Goal: Task Accomplishment & Management: Manage account settings

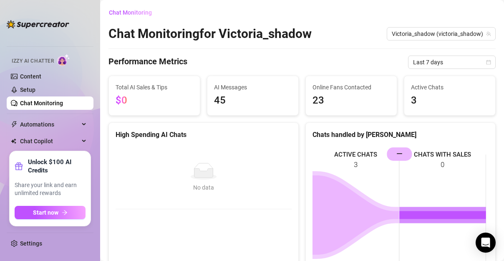
scroll to position [243, 0]
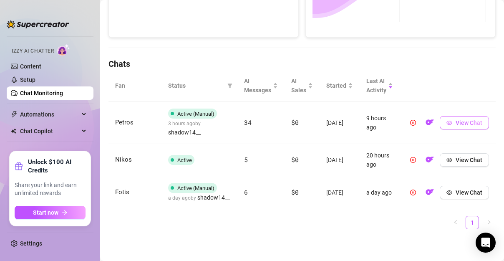
click at [455, 121] on span "View Chat" at bounding box center [468, 122] width 27 height 7
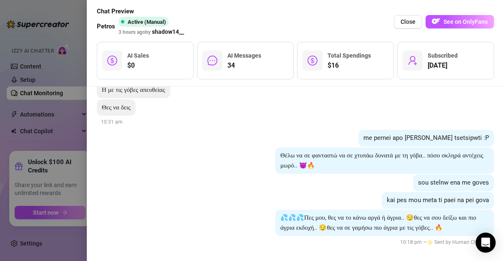
scroll to position [10034, 0]
click at [50, 75] on div at bounding box center [252, 130] width 504 height 261
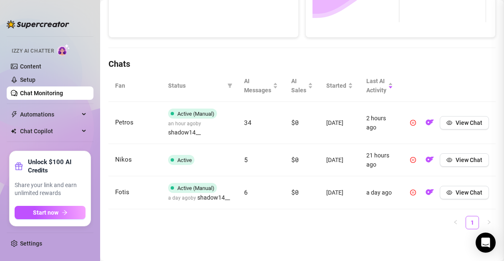
scroll to position [0, 0]
click at [54, 90] on link "Chat Monitoring" at bounding box center [41, 93] width 43 height 7
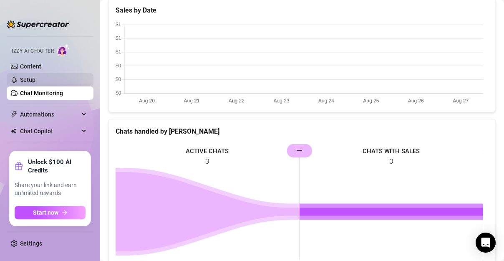
click at [35, 78] on link "Setup" at bounding box center [27, 79] width 15 height 7
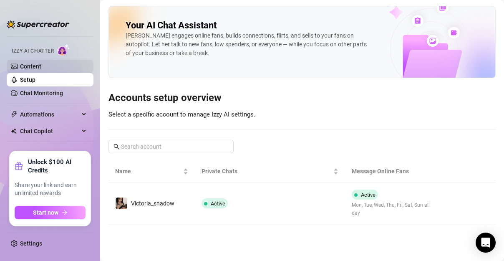
click at [37, 68] on link "Content" at bounding box center [30, 66] width 21 height 7
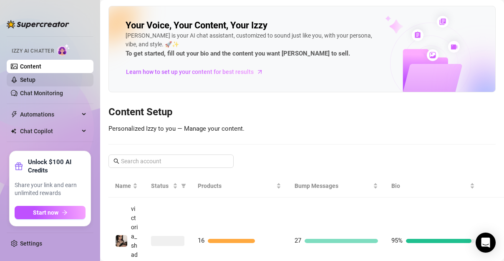
click at [35, 83] on link "Setup" at bounding box center [27, 79] width 15 height 7
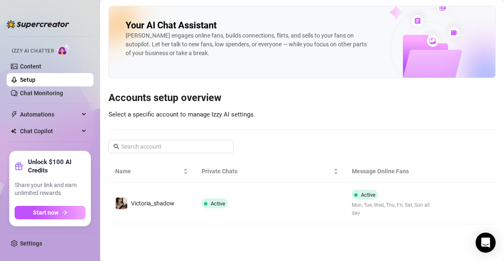
click at [29, 102] on ul "Home Creator Analytics Team Analytics Izzy AI Chatter Content Setup Chat Monito…" at bounding box center [50, 90] width 87 height 115
click at [31, 93] on link "Chat Monitoring" at bounding box center [41, 93] width 43 height 7
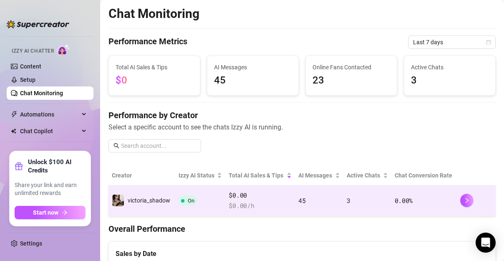
click at [447, 194] on td "0.00 %" at bounding box center [424, 200] width 66 height 31
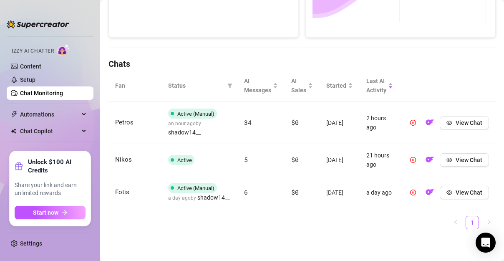
scroll to position [248, 0]
click at [61, 110] on span "Automations" at bounding box center [49, 114] width 59 height 13
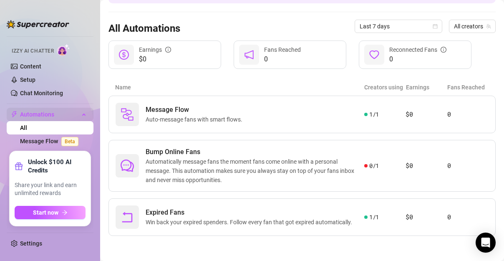
scroll to position [66, 0]
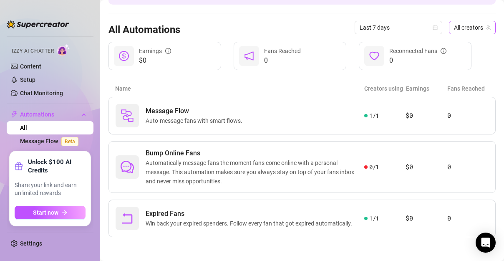
click at [462, 23] on span "All creators" at bounding box center [472, 27] width 37 height 13
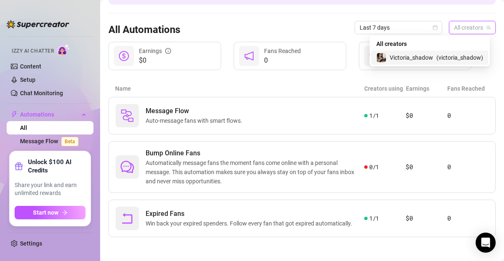
click at [432, 58] on span "Victoria_shadow" at bounding box center [411, 57] width 43 height 9
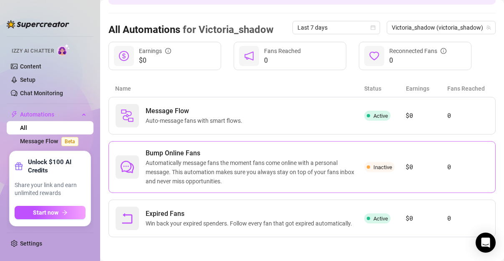
click at [227, 158] on span "Automatically message fans the moment fans come online with a personal message.…" at bounding box center [255, 172] width 219 height 28
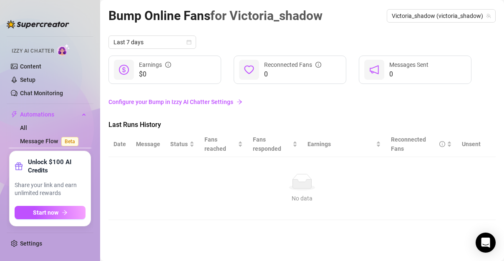
click at [183, 100] on link "Configure your Bump in Izzy AI Chatter Settings" at bounding box center [301, 101] width 387 height 9
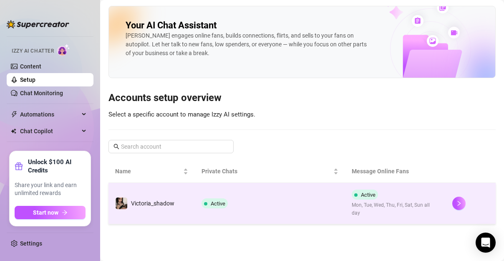
click at [221, 188] on td "Active" at bounding box center [270, 203] width 151 height 41
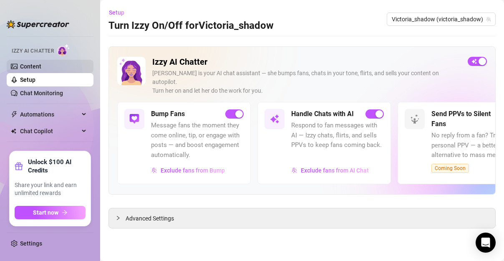
click at [37, 70] on link "Content" at bounding box center [30, 66] width 21 height 7
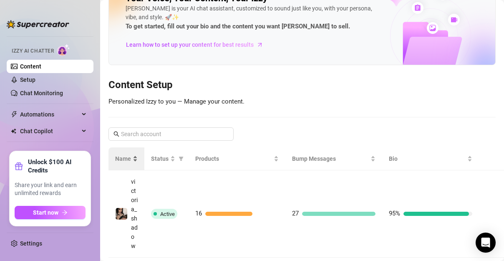
scroll to position [69, 0]
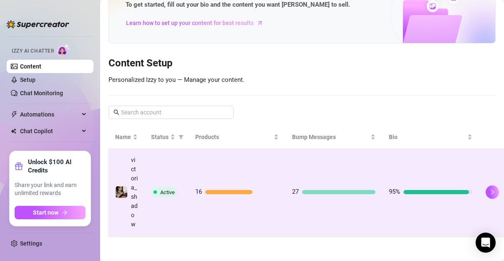
click at [236, 151] on td "16" at bounding box center [237, 191] width 97 height 87
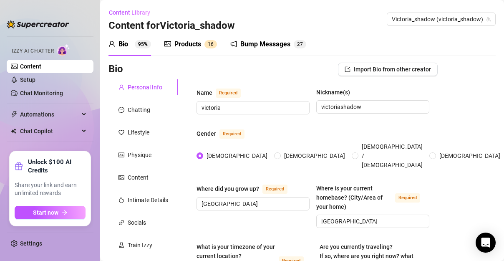
click at [201, 46] on div "Products 1 6" at bounding box center [190, 44] width 53 height 10
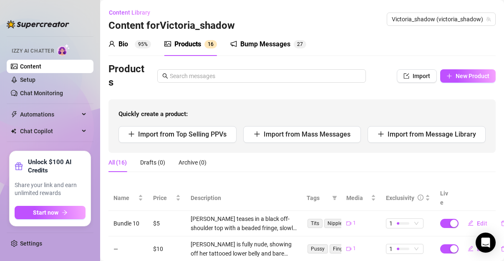
click at [229, 48] on div "Bio 95% Products 1 6 Bump Messages 2 7" at bounding box center [207, 44] width 198 height 23
click at [239, 46] on div "Bump Messages 2 7" at bounding box center [268, 44] width 76 height 10
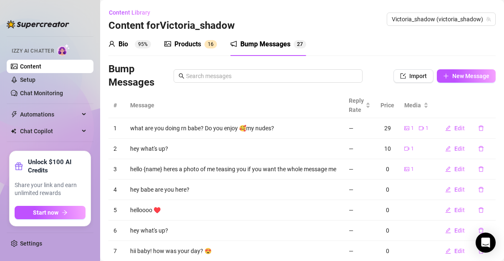
click at [197, 51] on div "Products 1 6" at bounding box center [190, 44] width 53 height 23
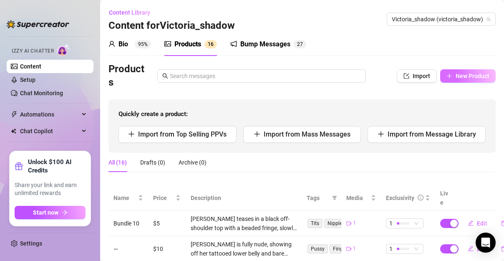
click at [446, 77] on icon "plus" at bounding box center [449, 76] width 6 height 6
type textarea "Type your message here..."
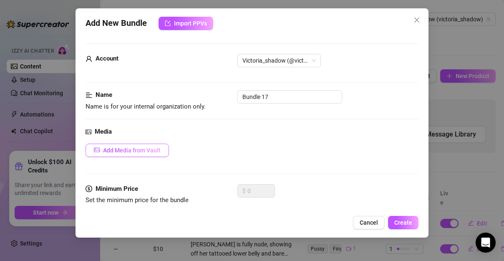
click at [143, 150] on span "Add Media from Vault" at bounding box center [132, 150] width 58 height 7
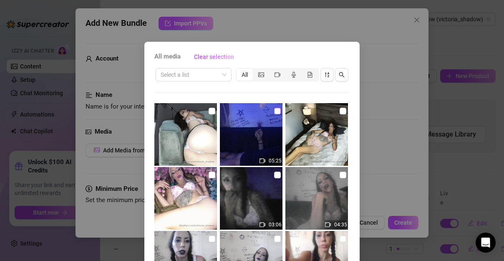
click at [274, 112] on input "checkbox" at bounding box center [277, 111] width 7 height 7
checkbox input "true"
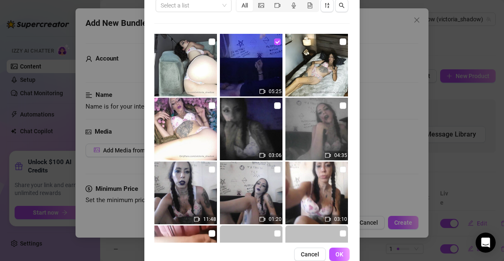
scroll to position [104, 0]
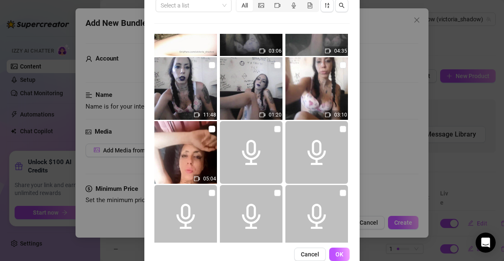
click at [338, 256] on span "OK" at bounding box center [339, 254] width 8 height 7
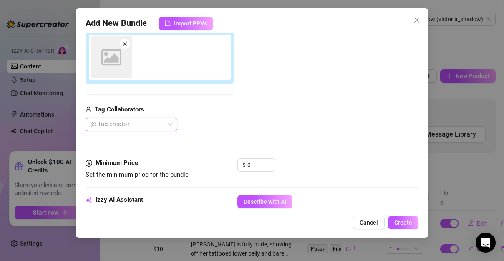
scroll to position [149, 0]
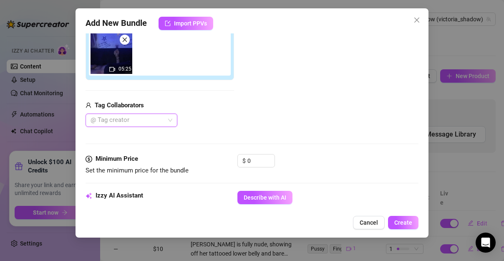
click at [142, 121] on div at bounding box center [127, 120] width 80 height 12
click at [135, 139] on div "Tonychopa" at bounding box center [131, 135] width 78 height 9
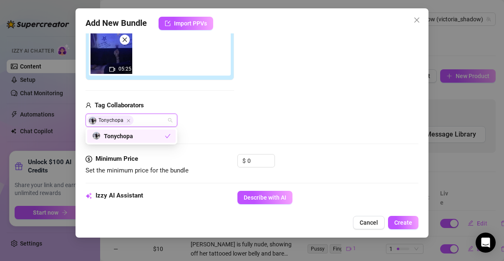
click at [236, 131] on div "Media Add Media from Vault Attached Media 05:25 Tag Collaborators Tonychopa" at bounding box center [251, 66] width 333 height 176
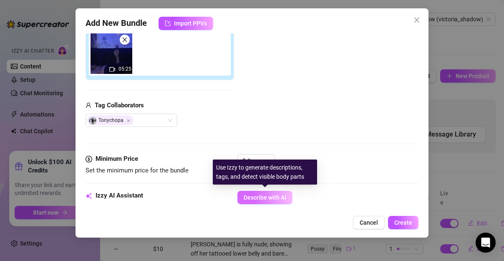
click at [271, 198] on span "Describe with AI" at bounding box center [265, 197] width 43 height 7
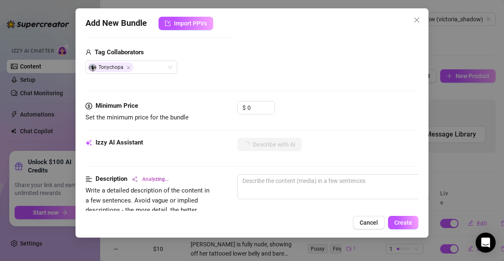
scroll to position [219, 0]
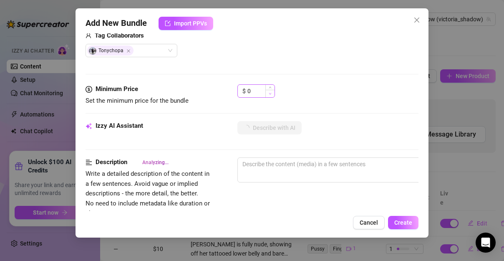
click at [266, 90] on span "Decrease Value" at bounding box center [269, 94] width 9 height 8
type textarea "Victoria"
type textarea "Victoria is"
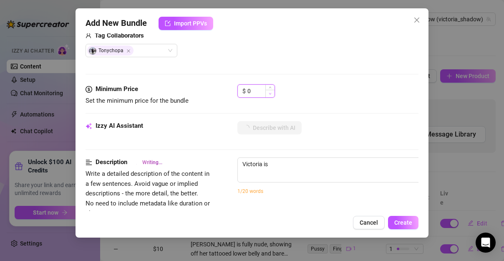
type textarea "Victoria is bent"
type textarea "Victoria is bent over"
type textarea "Victoria is bent over in"
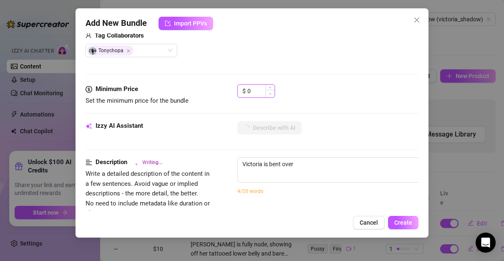
type textarea "Victoria is bent over in"
type textarea "Victoria is bent over in a"
type textarea "Victoria is bent over in a bra,"
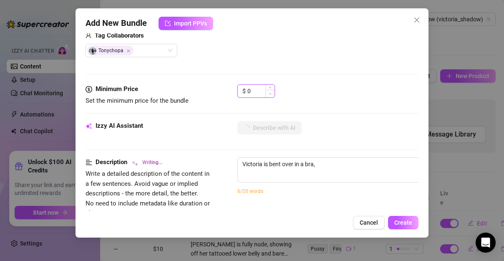
type textarea "[PERSON_NAME] is bent over in a bra, getting"
type textarea "[PERSON_NAME] is bent over in a bra, getting fucked"
type textarea "[PERSON_NAME] is bent over in a bra, getting fucked hard"
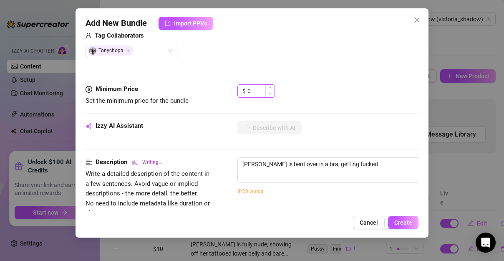
type textarea "[PERSON_NAME] is bent over in a bra, getting fucked hard"
type textarea "[PERSON_NAME] is bent over in a bra, getting fucked hard in"
type textarea "[PERSON_NAME] is bent over in a bra, getting fucked hard in doggy"
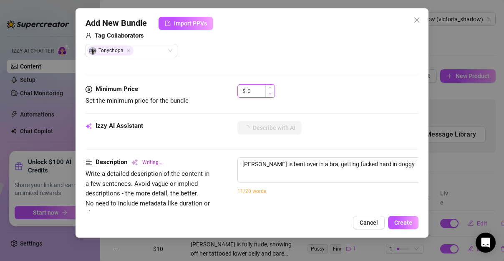
type textarea "[PERSON_NAME] is bent over in a bra, getting fucked hard in doggy style"
type textarea "[PERSON_NAME] is bent over in a bra, getting fucked hard in doggy style by"
type textarea "[PERSON_NAME] is bent over in a bra, getting fucked hard in doggy style by a"
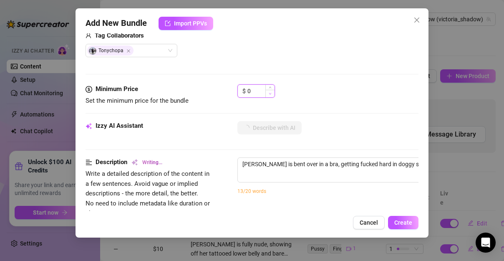
type textarea "[PERSON_NAME] is bent over in a bra, getting fucked hard in doggy style by a"
type textarea "[PERSON_NAME] is bent over in a bra, getting fucked hard in doggy style by a [D…"
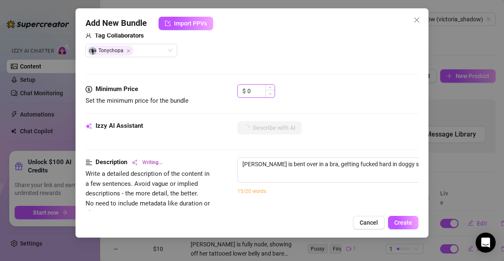
type textarea "[PERSON_NAME] is bent over in a bra, getting fucked hard in doggy style by a [D…"
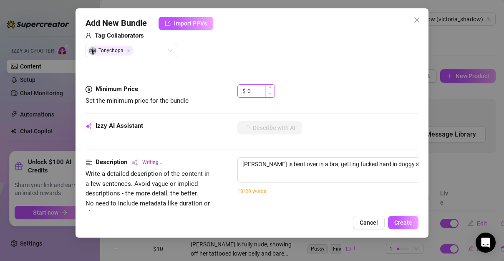
type textarea "[PERSON_NAME] is bent over in a bra, getting fucked hard in doggy style by a [D…"
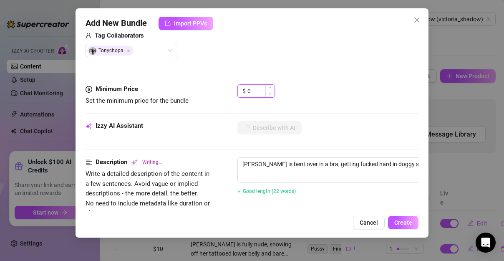
type textarea "[PERSON_NAME] is bent over in a bra, getting fucked hard in doggy style by a [D…"
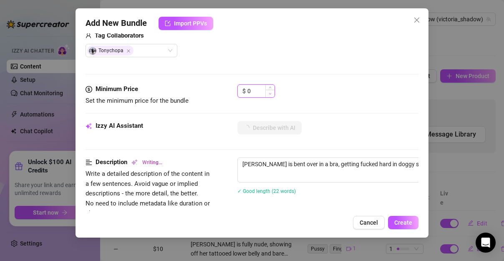
type textarea "[PERSON_NAME] is bent over in a bra, getting fucked hard in doggy style by a [D…"
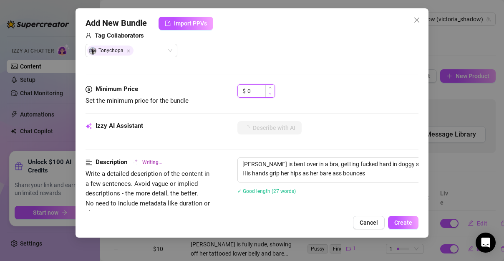
type textarea "[PERSON_NAME] is bent over in a bra, getting fucked hard in doggy style by a [D…"
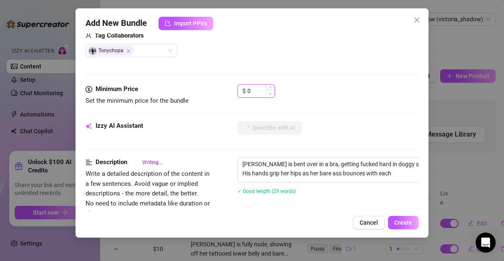
type textarea "[PERSON_NAME] is bent over in a bra, getting fucked hard in doggy style by a [D…"
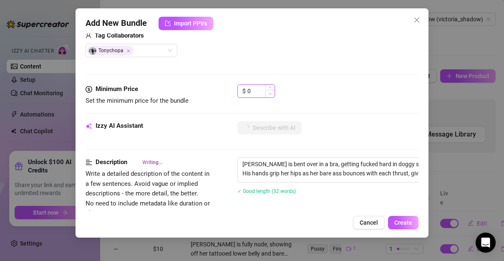
type textarea "[PERSON_NAME] is bent over in a bra, getting fucked hard in doggy style by a [D…"
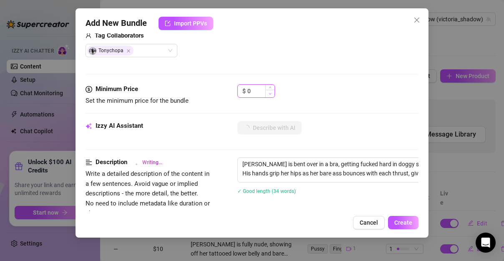
type textarea "[PERSON_NAME] is bent over in a bra, getting fucked hard in doggy style by a [D…"
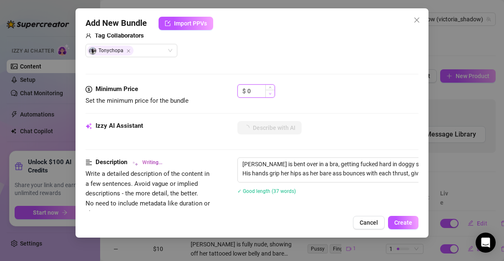
type textarea "[PERSON_NAME] is bent over in a bra, getting fucked hard in doggy style by a [D…"
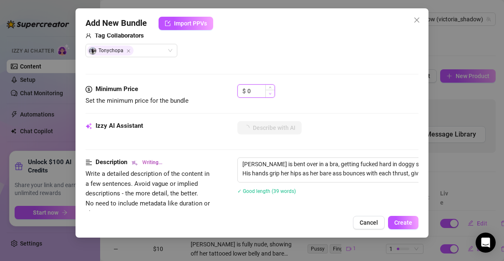
type textarea "[PERSON_NAME] is bent over in a bra, getting fucked hard in doggy style by a [D…"
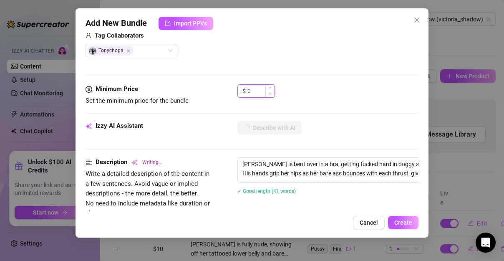
type textarea "[PERSON_NAME] is bent over in a bra, getting fucked hard in doggy style by a [D…"
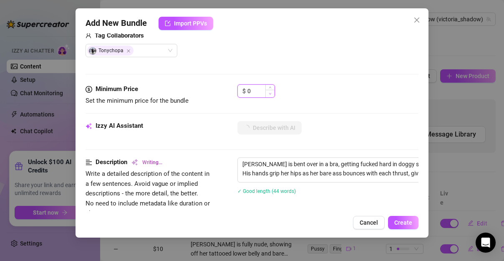
type textarea "[PERSON_NAME] is bent over in a bra, getting fucked hard in doggy style by a [D…"
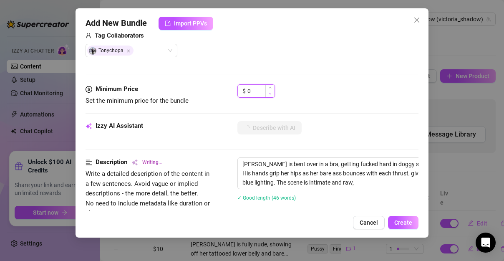
type textarea "[PERSON_NAME] is bent over in a bra, getting fucked hard in doggy style by a [D…"
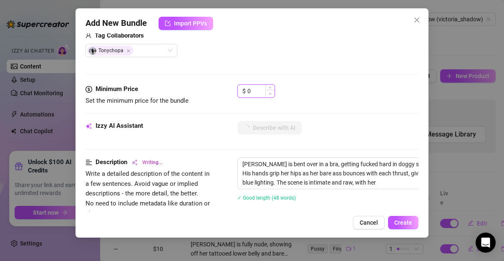
type textarea "[PERSON_NAME] is bent over in a bra, getting fucked hard in doggy style by a [D…"
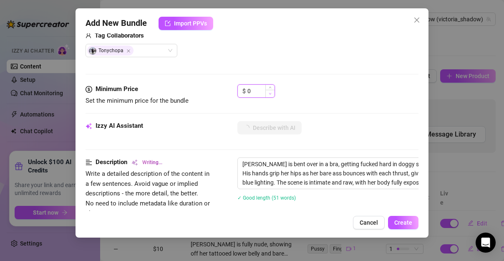
type textarea "[PERSON_NAME] is bent over in a bra, getting fucked hard in doggy style by a [D…"
click at [258, 89] on input "0" at bounding box center [260, 91] width 27 height 13
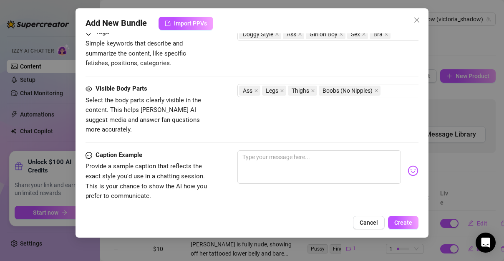
scroll to position [462, 0]
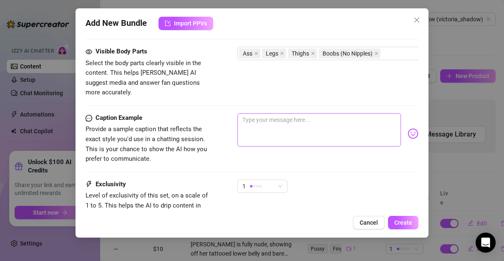
type input "100"
click at [287, 120] on textarea at bounding box center [318, 129] width 163 height 33
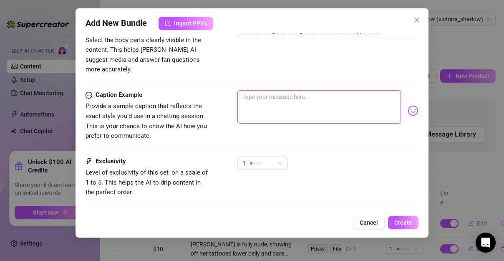
scroll to position [496, 0]
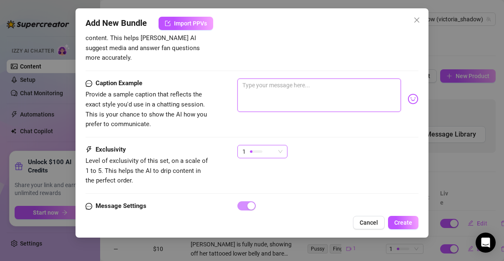
click at [266, 145] on div "1" at bounding box center [258, 151] width 33 height 13
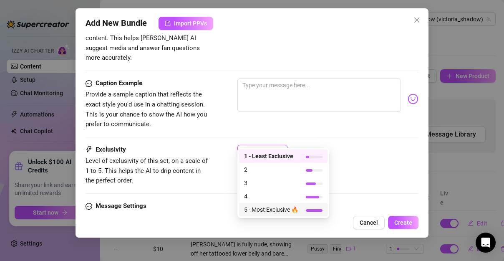
click at [261, 210] on span "5 - Most Exclusive 🔥" at bounding box center [271, 209] width 54 height 9
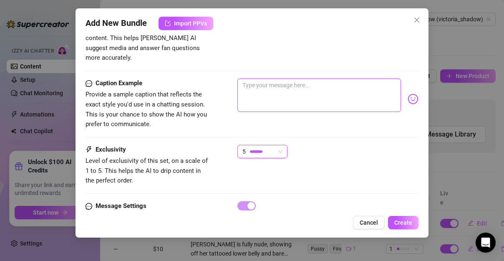
click at [267, 78] on textarea at bounding box center [318, 94] width 163 height 33
click at [229, 82] on div "Caption Example Provide a sample caption that reflects the exact style you'd us…" at bounding box center [251, 103] width 333 height 51
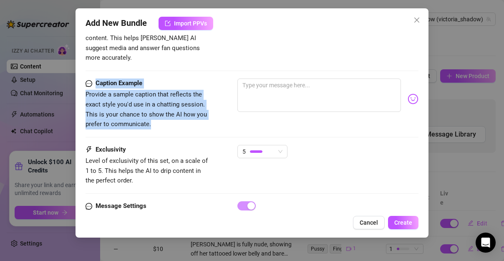
drag, startPoint x: 236, startPoint y: 66, endPoint x: 266, endPoint y: 56, distance: 32.4
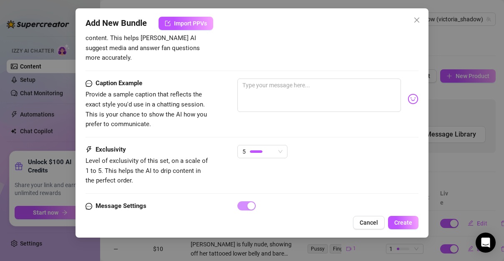
click at [334, 115] on div "Caption Example Provide a sample caption that reflects the exact style you'd us…" at bounding box center [251, 103] width 333 height 51
click at [394, 212] on div "Add New Bundle Import PPVs Account Victoria_shadow (@victoria_shadow) Name Name…" at bounding box center [251, 122] width 353 height 229
click at [399, 221] on span "Create" at bounding box center [403, 222] width 18 height 7
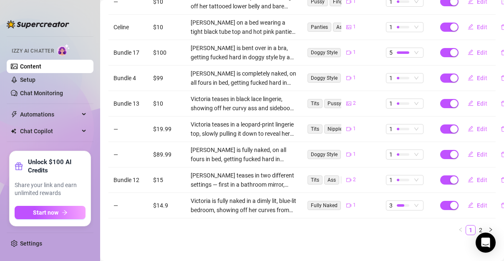
scroll to position [247, 0]
click at [397, 150] on div at bounding box center [403, 154] width 13 height 8
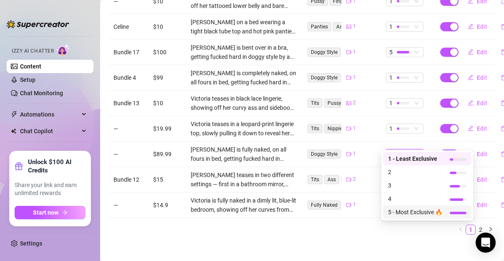
click at [405, 215] on span "5 - Most Exclusive 🔥" at bounding box center [415, 211] width 54 height 9
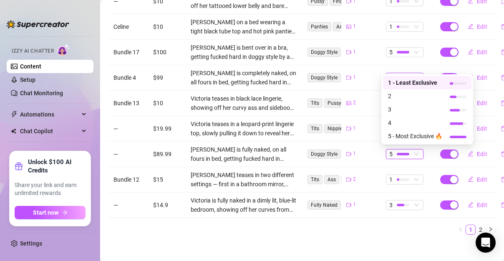
click at [397, 76] on div at bounding box center [403, 77] width 13 height 3
click at [388, 133] on span "5 - Most Exclusive 🔥" at bounding box center [415, 135] width 54 height 9
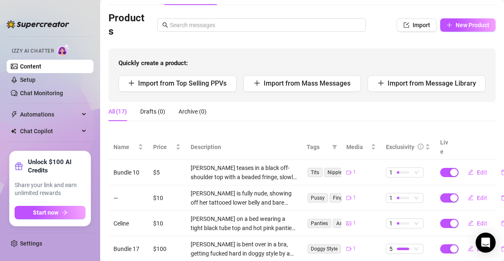
scroll to position [39, 0]
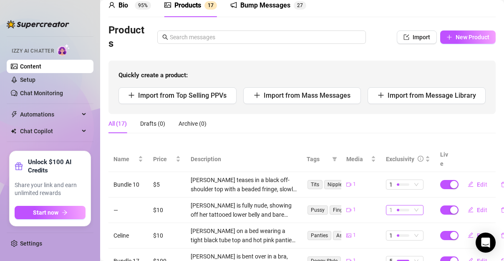
click at [402, 206] on div at bounding box center [403, 210] width 13 height 8
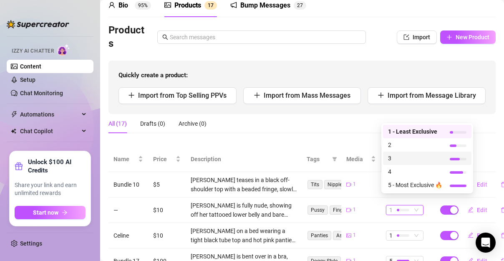
click at [400, 160] on span "3" at bounding box center [415, 157] width 54 height 9
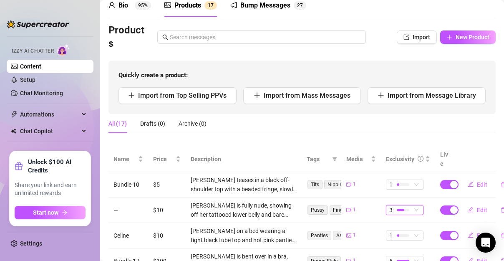
scroll to position [39, 9]
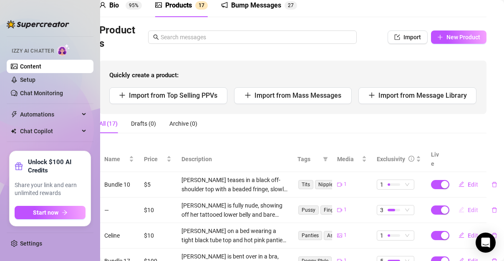
click at [468, 206] on span "Edit" at bounding box center [473, 209] width 10 height 7
type textarea "Type your message here..."
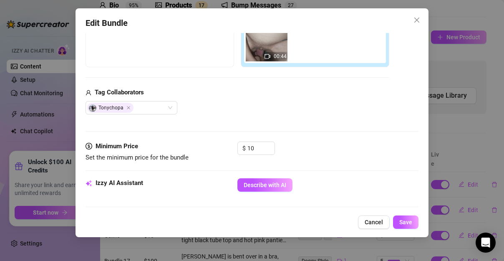
scroll to position [173, 0]
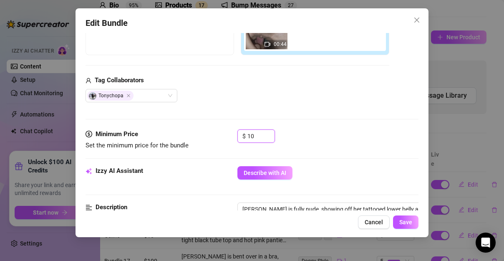
drag, startPoint x: 253, startPoint y: 133, endPoint x: 237, endPoint y: 141, distance: 17.9
click at [237, 141] on div "$ 10" at bounding box center [256, 135] width 38 height 13
type input "ς"
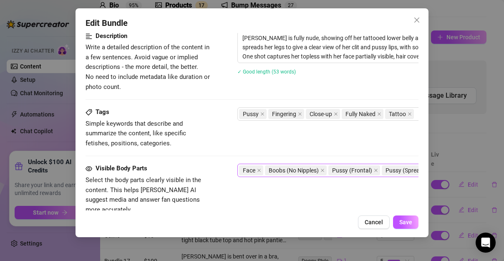
scroll to position [347, 0]
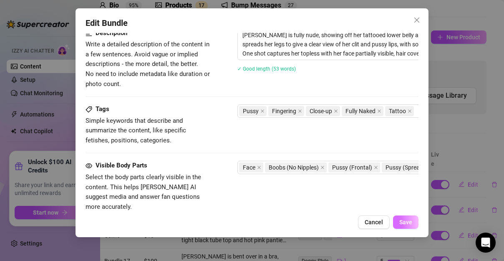
type input "20"
click at [397, 220] on button "Save" at bounding box center [405, 221] width 25 height 13
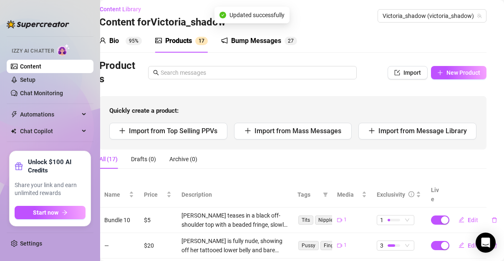
scroll to position [0, 9]
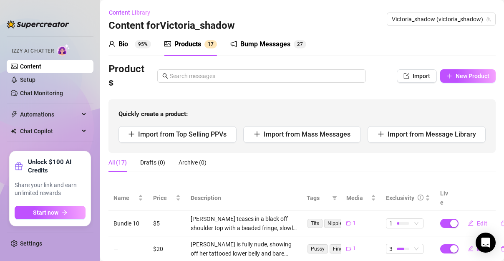
click at [265, 48] on div "Bump Messages" at bounding box center [265, 44] width 50 height 10
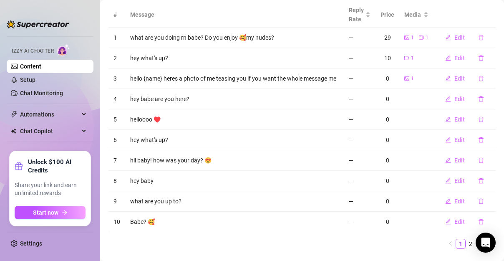
scroll to position [113, 0]
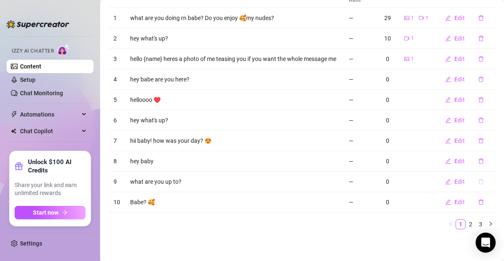
click at [478, 182] on icon "delete" at bounding box center [481, 181] width 6 height 6
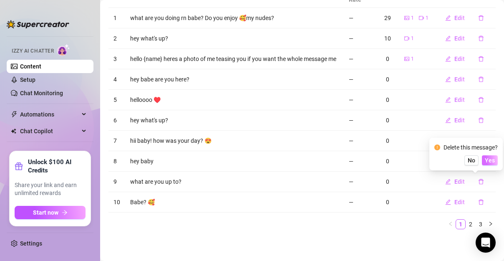
click at [489, 159] on span "Yes" at bounding box center [490, 160] width 10 height 7
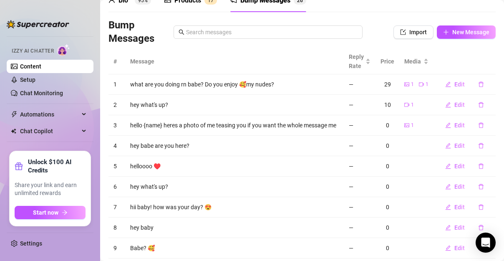
scroll to position [9, 0]
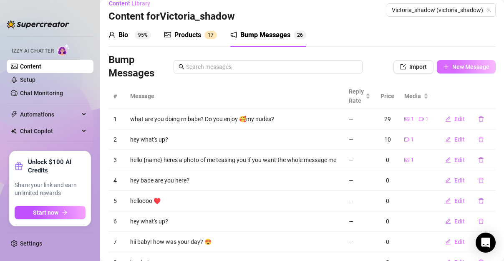
click at [460, 72] on button "New Message" at bounding box center [466, 66] width 59 height 13
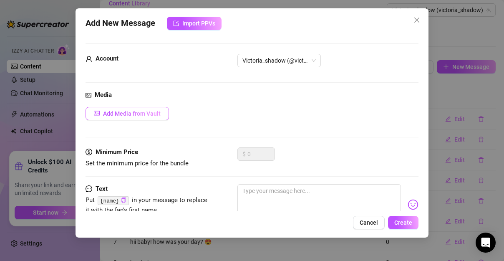
click at [141, 118] on button "Add Media from Vault" at bounding box center [126, 113] width 83 height 13
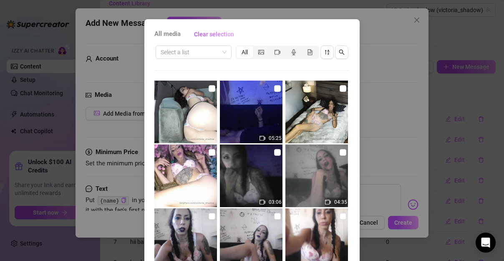
scroll to position [35, 0]
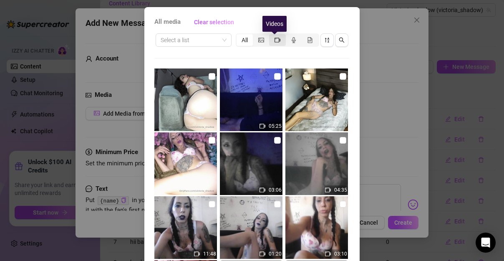
click at [274, 41] on icon "video-camera" at bounding box center [277, 40] width 6 height 6
click at [271, 35] on input "segmented control" at bounding box center [271, 35] width 0 height 0
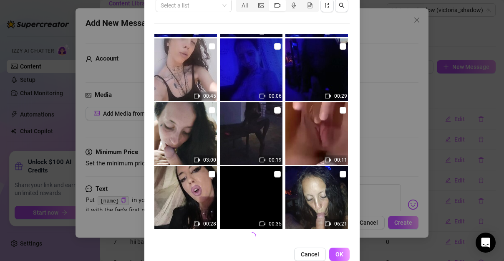
scroll to position [87, 0]
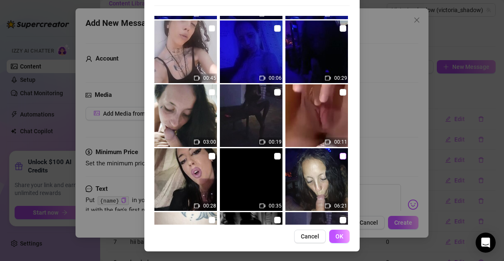
click at [339, 157] on input "checkbox" at bounding box center [342, 156] width 7 height 7
checkbox input "true"
click at [337, 236] on span "OK" at bounding box center [339, 236] width 8 height 7
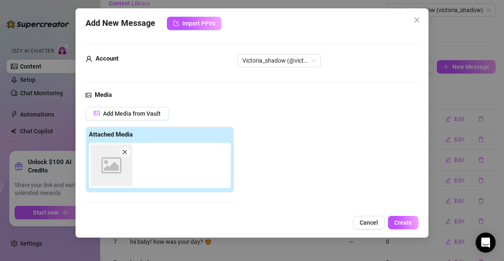
scroll to position [110, 0]
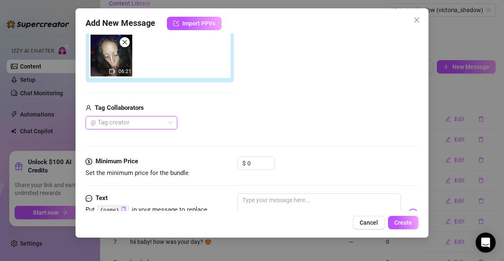
click at [164, 126] on div at bounding box center [127, 123] width 80 height 12
click at [135, 138] on div "Tonychopa" at bounding box center [131, 138] width 78 height 9
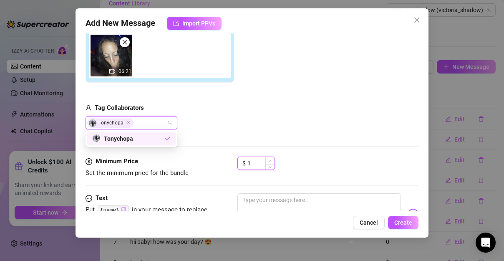
click at [268, 160] on span "Increase Value" at bounding box center [269, 161] width 9 height 8
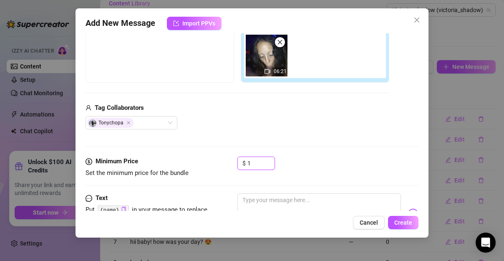
drag, startPoint x: 254, startPoint y: 158, endPoint x: 229, endPoint y: 157, distance: 25.5
click at [229, 157] on div "Minimum Price Set the minimum price for the bundle $ 1" at bounding box center [251, 166] width 333 height 21
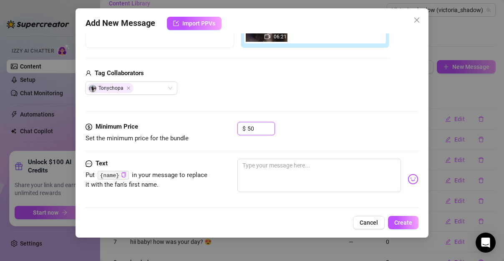
scroll to position [147, 0]
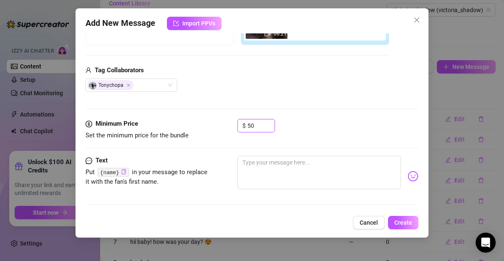
type input "50"
click at [123, 171] on icon "copy" at bounding box center [123, 171] width 5 height 5
click at [241, 164] on textarea at bounding box center [318, 172] width 163 height 33
paste textarea "{name}"
type textarea "{name}"
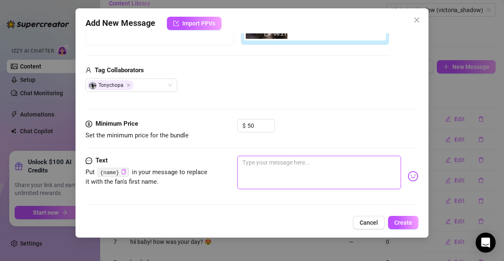
type textarea "{name}"
type textarea "{name} ω"
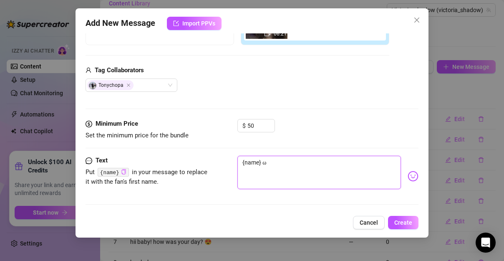
type textarea "{name}"
type textarea "{name} d"
type textarea "{name} de"
type textarea "{name} dep"
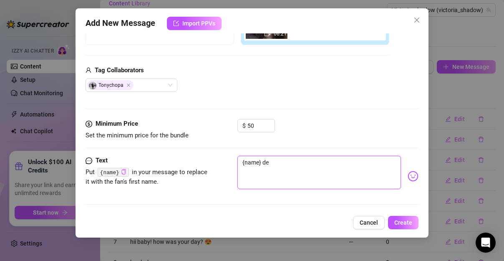
type textarea "{name} dep"
type textarea "{name} de"
type textarea "{name} [PERSON_NAME]"
type textarea "{name} deep"
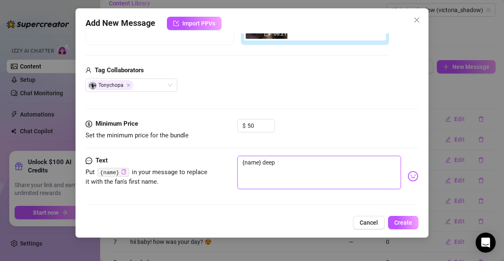
type textarea "{name} deep"
type textarea "{name} deept"
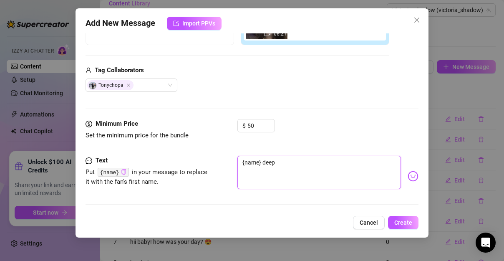
type textarea "{name} deept"
type textarea "{name} deepth"
type textarea "{name} deepthr"
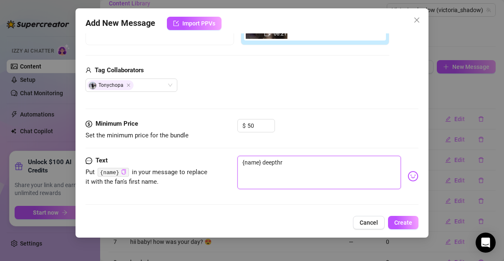
type textarea "{name} deepth"
type textarea "{name} deepths"
type textarea "{name} deepth"
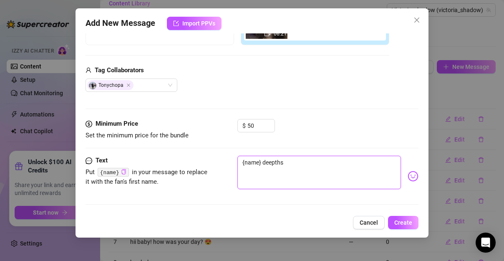
type textarea "{name} deepth"
type textarea "{name} deepthp"
type textarea "{name} deepth"
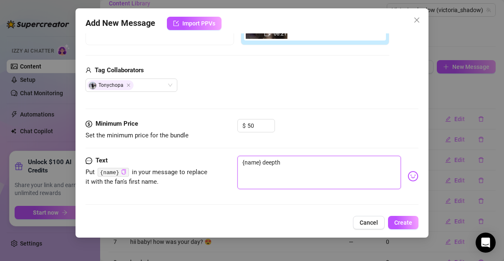
type textarea "{name} deeptho"
type textarea "{name} deepth"
type textarea "{name} deepthr"
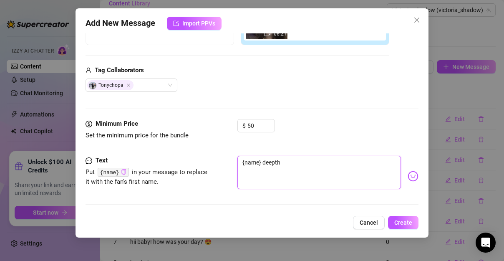
type textarea "{name} deepthr"
type textarea "{name} deepth"
type textarea "{name} deepthr"
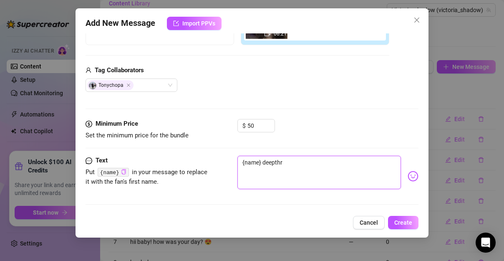
type textarea "{name} deepth"
type textarea "{name} deept"
click at [236, 135] on div "Minimum Price Set the minimum price for the bundle $ 50" at bounding box center [251, 129] width 333 height 21
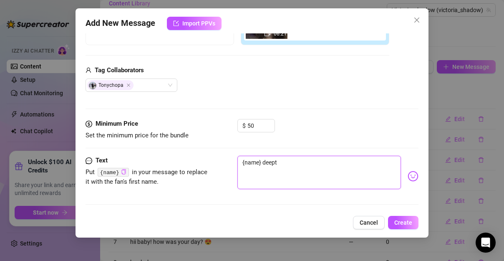
click at [283, 158] on textarea "{name} deept" at bounding box center [318, 172] width 163 height 33
type textarea "{name} deepth"
type textarea "{name} deeptht"
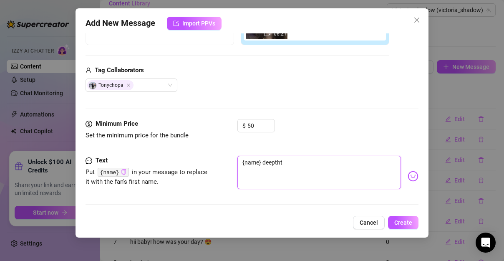
type textarea "{name} deepthto"
type textarea "{name} deepthtoa"
type textarea "{name} deepthtoat"
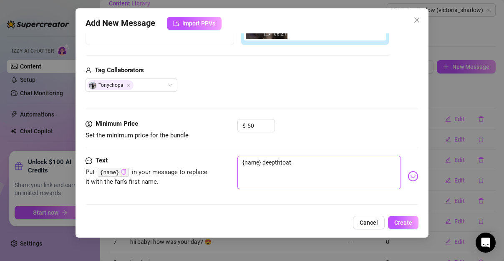
type textarea "{name} deepthtoatd"
type textarea "{name} deepthtoatd]"
type textarea "{name} deepthtoatd]\"
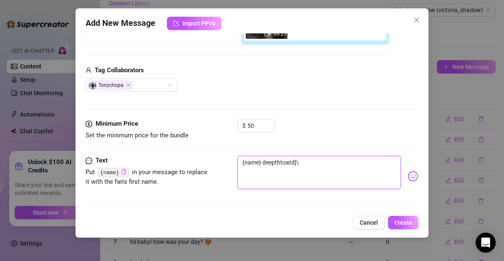
click at [357, 172] on textarea "{name} deepthtoatd]\" at bounding box center [318, 172] width 163 height 33
type textarea "{name} deepthtoatd]"
type textarea "{name} deepthtoatd"
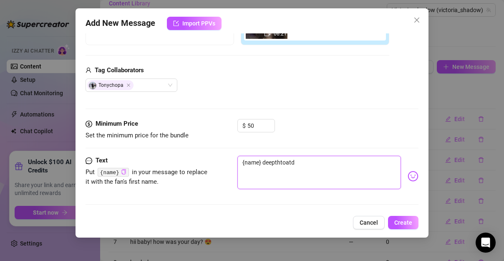
type textarea "{name} deepthtoat"
type textarea "{name} deepthtoa"
type textarea "{name} deepthto"
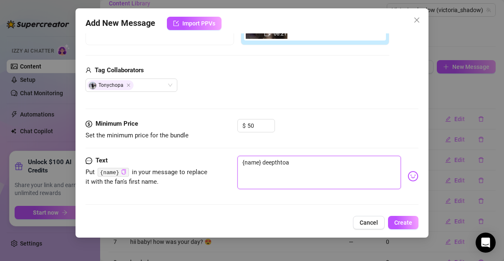
type textarea "{name} deepthto"
type textarea "{name} deeptht"
type textarea "{name} deepth"
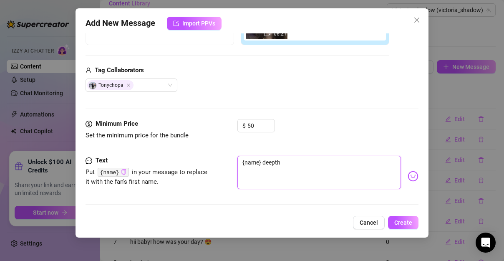
type textarea "{name} deept"
type textarea "{name} deepth"
type textarea "{name} deepthr"
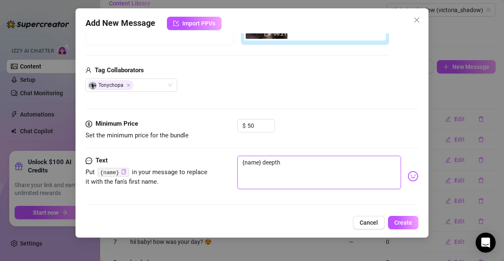
type textarea "{name} deepthr"
click at [290, 160] on textarea "{name} deepthrowth" at bounding box center [318, 172] width 163 height 33
click at [343, 182] on textarea "{name} deepthrowth" at bounding box center [318, 172] width 163 height 33
click at [308, 164] on textarea "{name} deepthrow" at bounding box center [318, 172] width 163 height 33
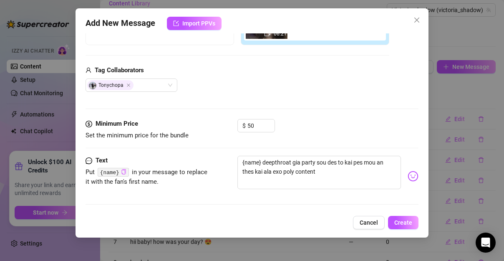
click at [407, 177] on img at bounding box center [412, 176] width 11 height 11
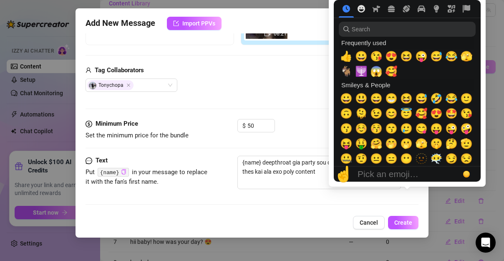
click at [365, 8] on button "Smileys & People" at bounding box center [361, 9] width 15 height 8
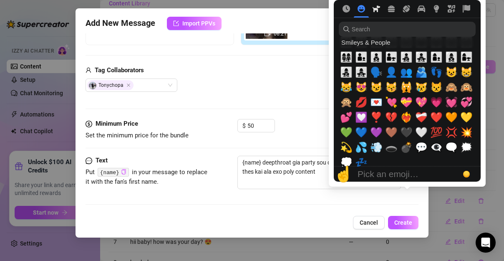
click at [378, 11] on icon "Animals & Nature" at bounding box center [376, 9] width 8 height 8
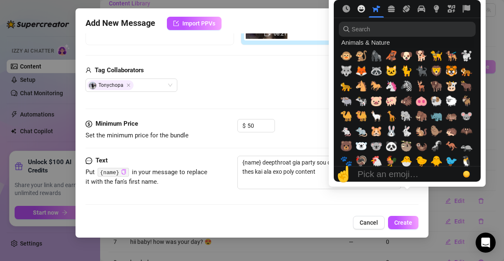
click at [368, 11] on button "Smileys & People" at bounding box center [361, 9] width 15 height 8
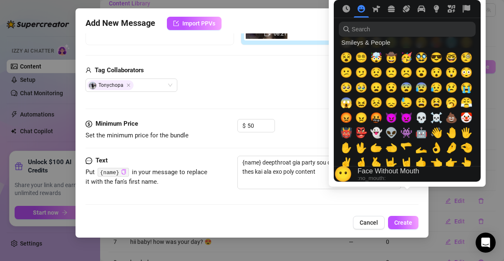
scroll to position [147, 0]
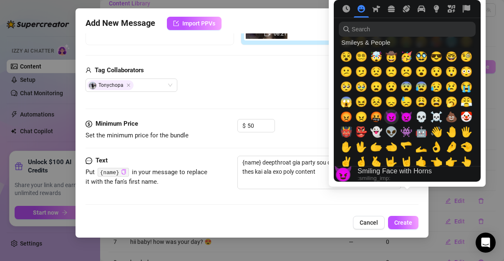
click at [392, 119] on span "😈" at bounding box center [391, 117] width 13 height 12
click at [393, 118] on span "😈" at bounding box center [391, 117] width 13 height 12
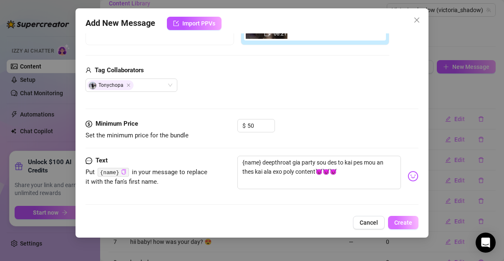
click at [407, 221] on span "Create" at bounding box center [403, 222] width 18 height 7
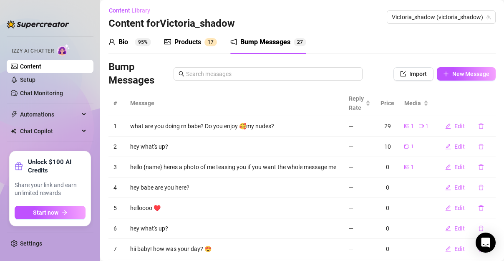
scroll to position [0, 0]
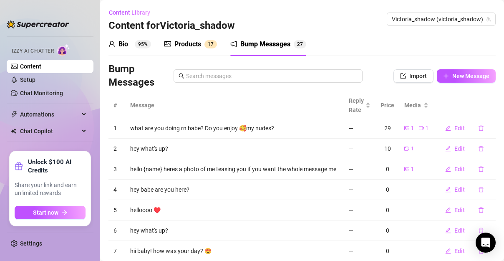
click at [197, 50] on div "Products 1 7" at bounding box center [190, 44] width 53 height 23
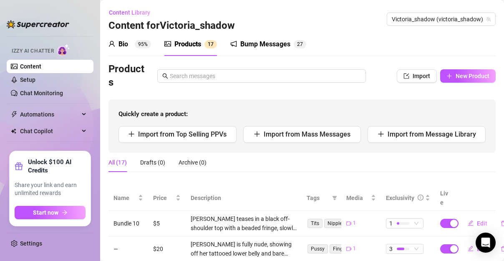
click at [254, 38] on div "Bump Messages 2 7" at bounding box center [268, 44] width 76 height 23
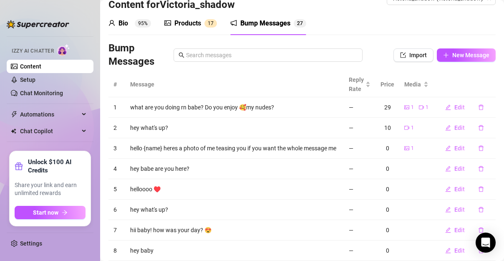
scroll to position [9, 0]
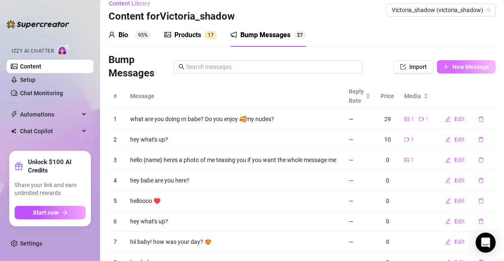
click at [452, 65] on span "New Message" at bounding box center [470, 66] width 37 height 7
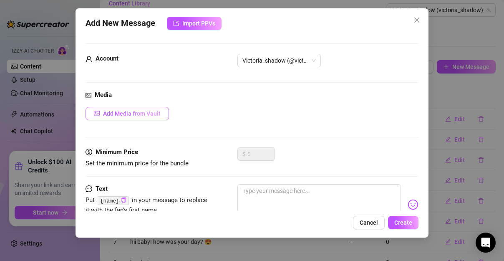
click at [138, 111] on span "Add Media from Vault" at bounding box center [132, 113] width 58 height 7
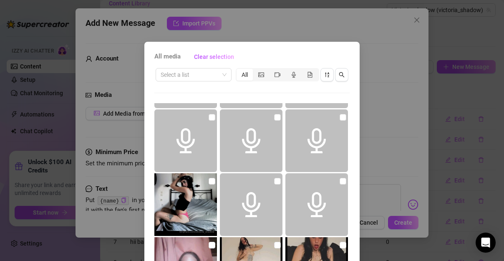
scroll to position [314, 0]
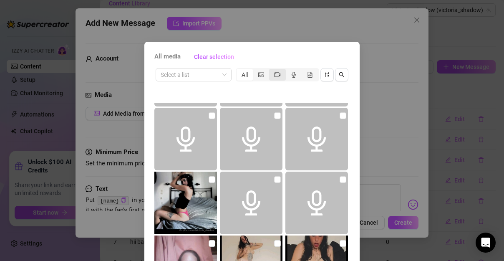
click at [280, 75] on div "segmented control" at bounding box center [277, 75] width 16 height 12
click at [271, 70] on input "segmented control" at bounding box center [271, 70] width 0 height 0
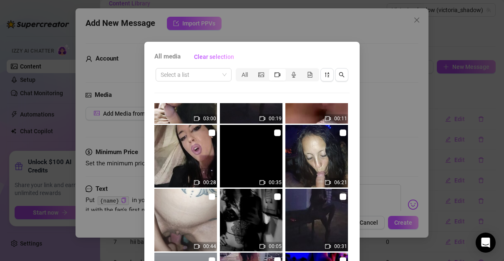
scroll to position [417, 0]
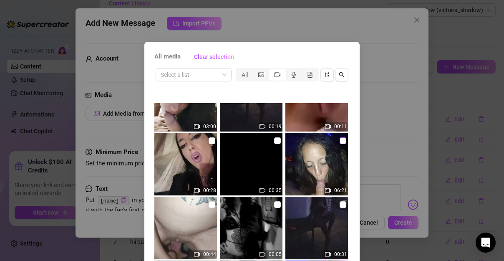
click at [339, 141] on input "checkbox" at bounding box center [342, 140] width 7 height 7
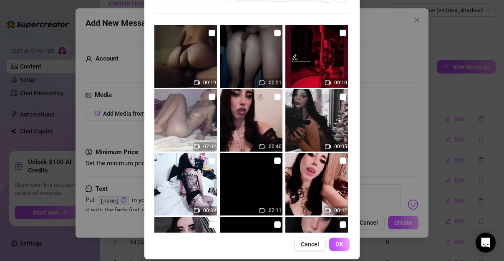
scroll to position [87, 0]
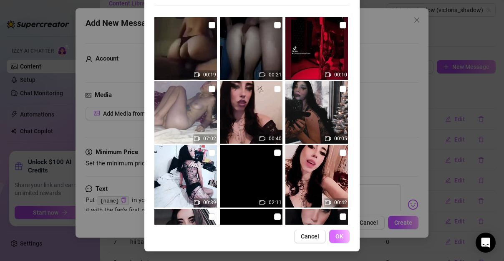
click at [342, 240] on button "OK" at bounding box center [339, 235] width 20 height 13
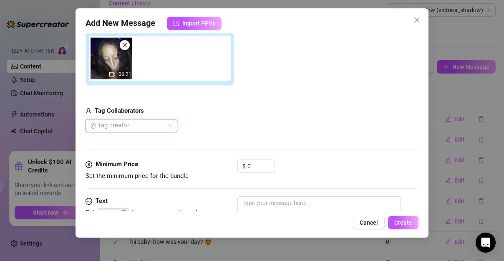
scroll to position [110, 0]
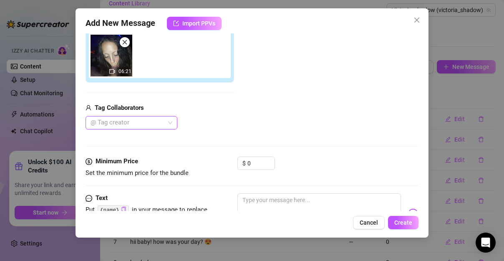
click at [121, 122] on div at bounding box center [127, 123] width 80 height 12
click at [126, 137] on div "Tonychopa" at bounding box center [131, 138] width 78 height 9
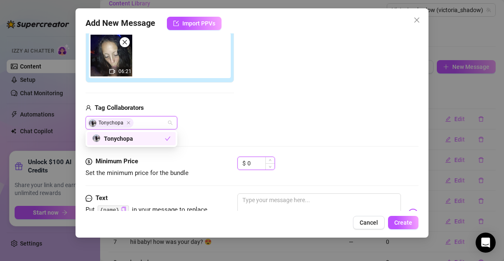
click at [253, 163] on input "0" at bounding box center [260, 163] width 27 height 13
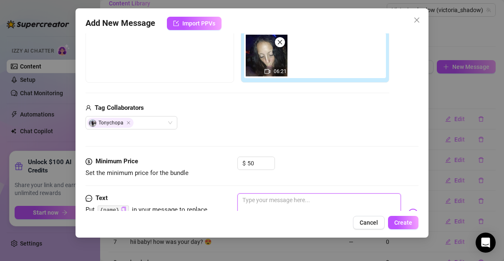
click at [273, 200] on textarea at bounding box center [318, 209] width 163 height 33
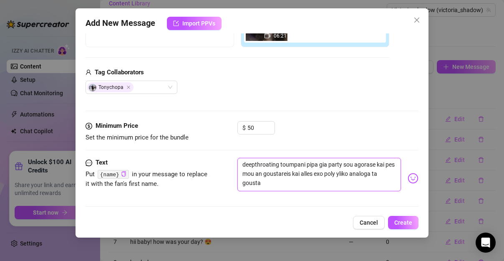
scroll to position [147, 0]
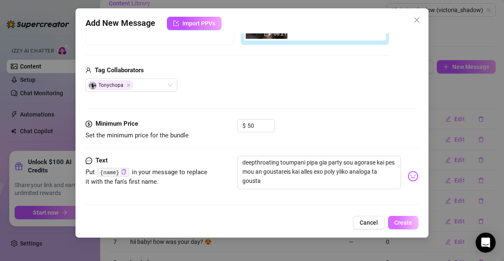
click at [396, 219] on span "Create" at bounding box center [403, 222] width 18 height 7
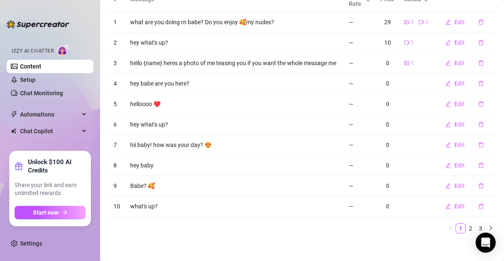
scroll to position [113, 0]
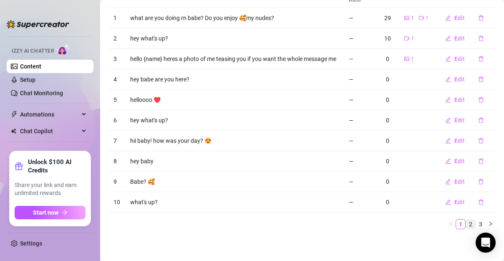
click at [466, 224] on link "2" at bounding box center [470, 223] width 9 height 9
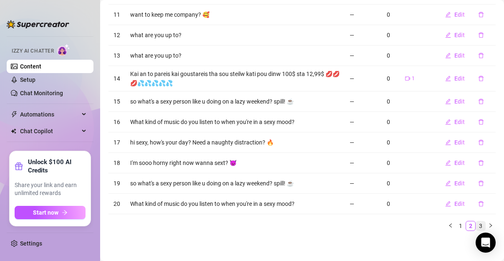
click at [478, 221] on link "3" at bounding box center [480, 225] width 9 height 9
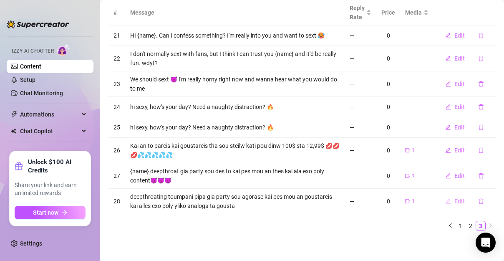
click at [454, 200] on span "Edit" at bounding box center [459, 201] width 10 height 7
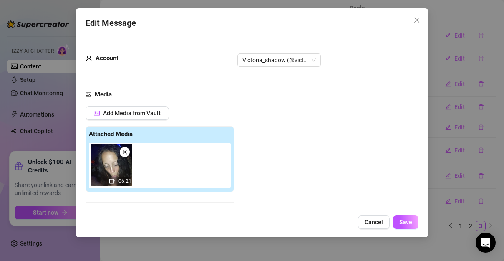
scroll to position [69, 0]
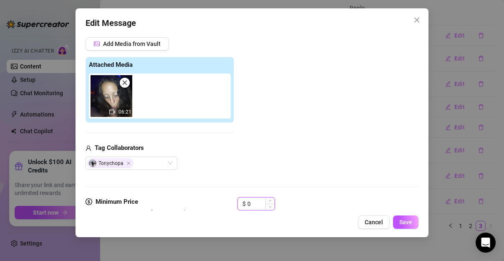
click at [261, 206] on input "0" at bounding box center [260, 203] width 27 height 13
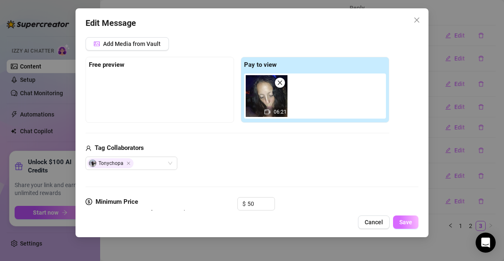
click at [407, 217] on button "Save" at bounding box center [405, 221] width 25 height 13
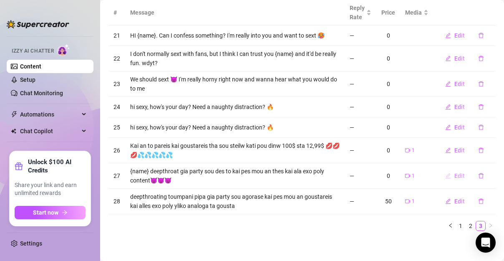
click at [454, 173] on span "Edit" at bounding box center [459, 175] width 10 height 7
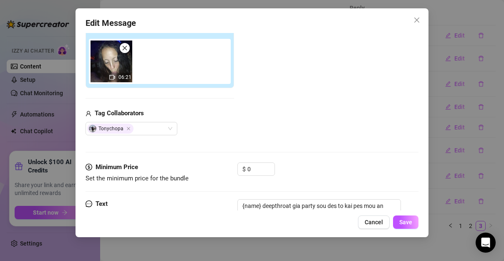
scroll to position [104, 0]
drag, startPoint x: 255, startPoint y: 165, endPoint x: 221, endPoint y: 168, distance: 33.9
click at [221, 168] on div "Minimum Price Set the minimum price for the bundle $ 0" at bounding box center [251, 172] width 333 height 21
click at [221, 168] on div "Minimum Price Set the minimum price for the bundle $" at bounding box center [251, 172] width 333 height 21
click at [254, 169] on input at bounding box center [260, 168] width 27 height 13
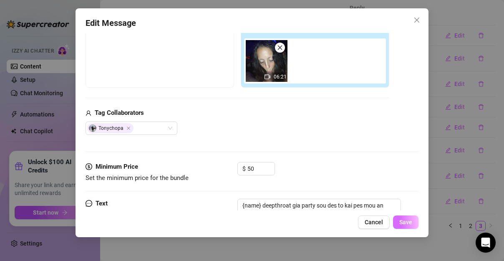
click at [415, 226] on button "Save" at bounding box center [405, 221] width 25 height 13
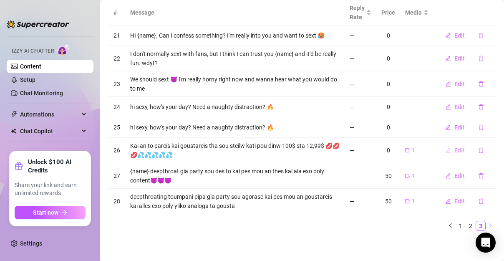
click at [454, 152] on span "Edit" at bounding box center [459, 150] width 10 height 7
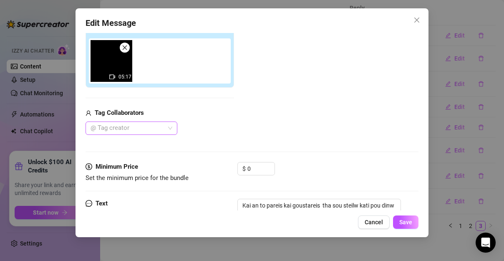
click at [154, 128] on div at bounding box center [127, 128] width 80 height 12
click at [135, 144] on div "Tonychopa" at bounding box center [131, 143] width 78 height 9
click at [258, 167] on input "0" at bounding box center [260, 168] width 27 height 13
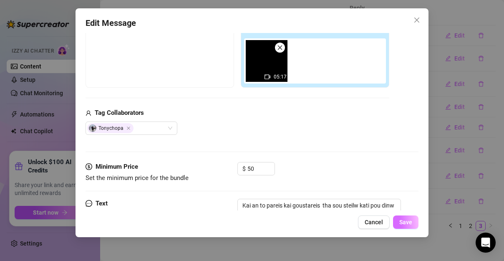
click at [410, 224] on span "Save" at bounding box center [405, 222] width 13 height 7
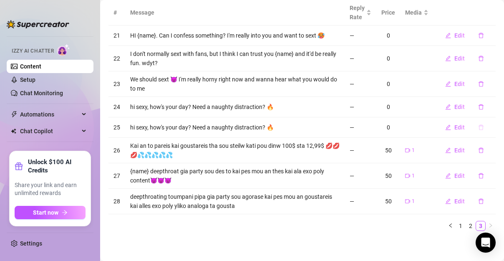
click at [478, 126] on icon "delete" at bounding box center [481, 127] width 6 height 6
click at [490, 104] on span "Yes" at bounding box center [490, 104] width 10 height 7
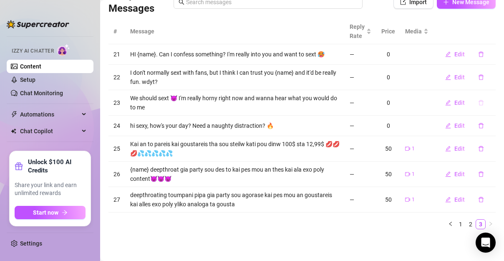
scroll to position [73, 0]
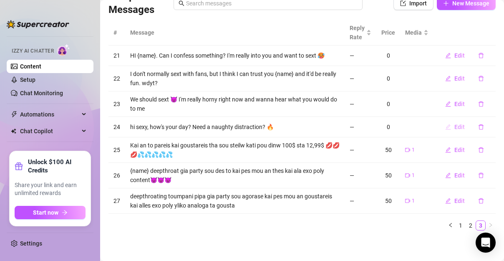
click at [462, 125] on button "Edit" at bounding box center [454, 126] width 33 height 13
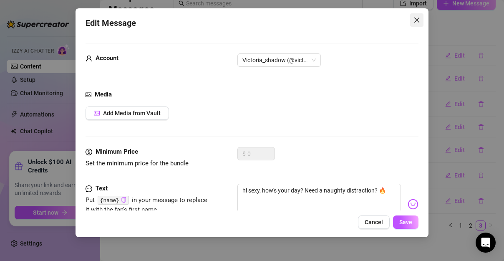
click at [418, 15] on button "Close" at bounding box center [416, 19] width 13 height 13
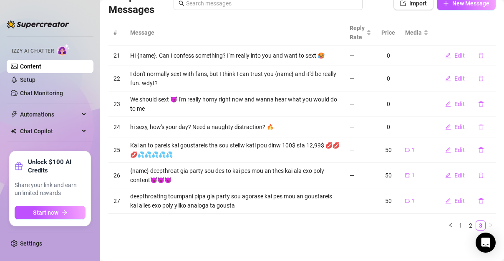
click at [478, 128] on icon "delete" at bounding box center [480, 126] width 5 height 5
click at [495, 104] on span "Yes" at bounding box center [490, 104] width 10 height 7
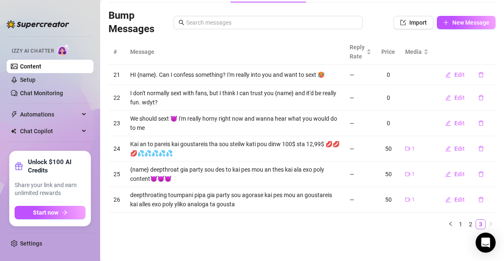
scroll to position [52, 0]
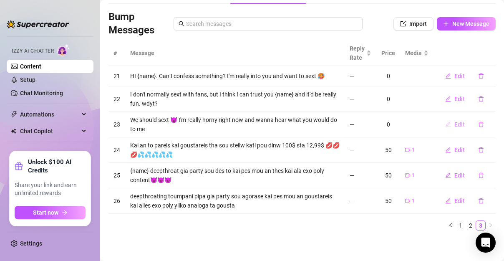
click at [447, 121] on button "Edit" at bounding box center [454, 124] width 33 height 13
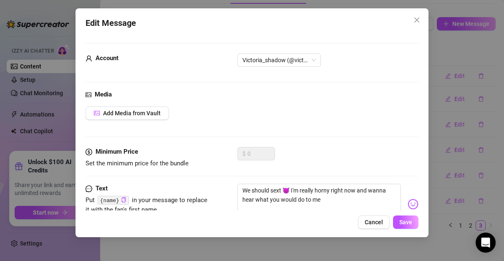
click at [117, 95] on div "Media" at bounding box center [251, 95] width 333 height 10
click at [124, 113] on span "Add Media from Vault" at bounding box center [132, 113] width 58 height 7
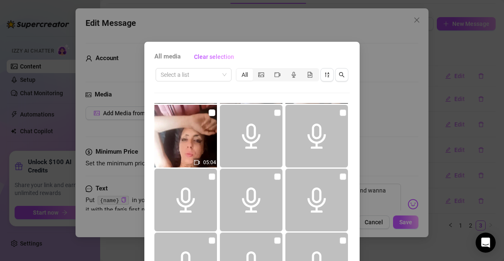
scroll to position [209, 0]
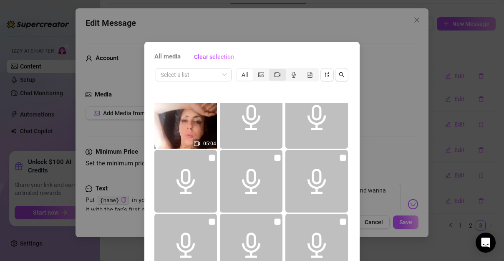
click at [280, 73] on div "segmented control" at bounding box center [277, 75] width 16 height 12
click at [271, 70] on input "segmented control" at bounding box center [271, 70] width 0 height 0
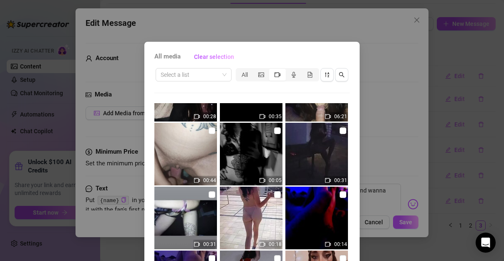
scroll to position [492, 0]
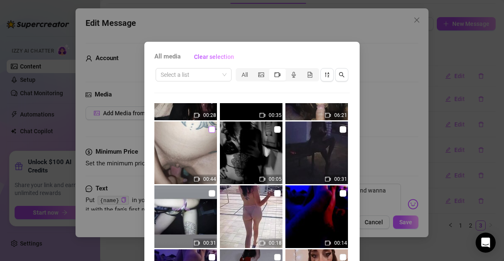
click at [209, 130] on input "checkbox" at bounding box center [212, 129] width 7 height 7
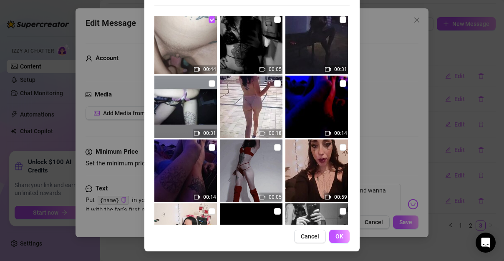
scroll to position [527, 0]
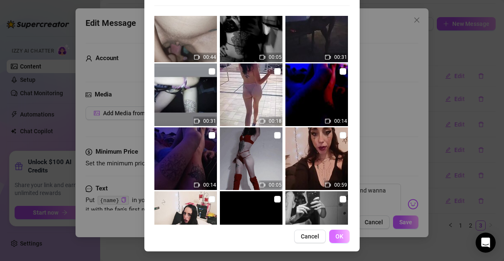
click at [331, 235] on button "OK" at bounding box center [339, 235] width 20 height 13
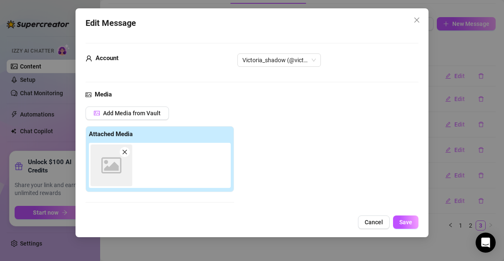
scroll to position [110, 0]
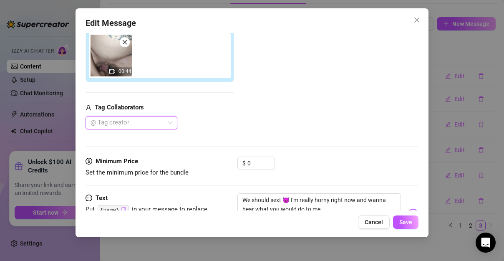
click at [176, 128] on div "Media Add Media from Vault Attached Media 00:44 Tag Collaborators @ Tag creator" at bounding box center [251, 68] width 333 height 176
click at [157, 123] on div at bounding box center [127, 123] width 80 height 12
click at [134, 135] on div "Tonychopa" at bounding box center [131, 138] width 78 height 9
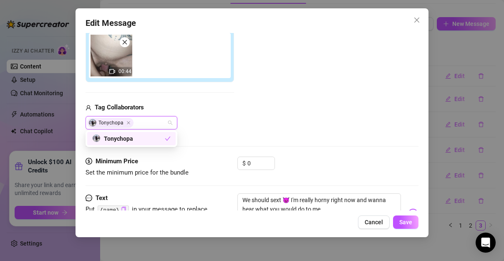
click at [233, 156] on div "Minimum Price Set the minimum price for the bundle $ 0" at bounding box center [251, 166] width 333 height 21
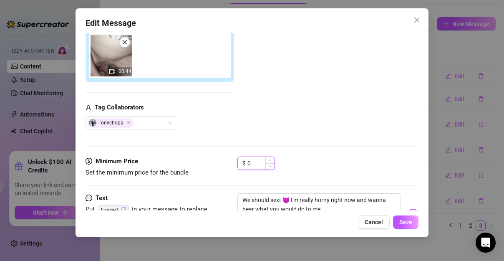
click at [258, 161] on input "0" at bounding box center [260, 163] width 27 height 13
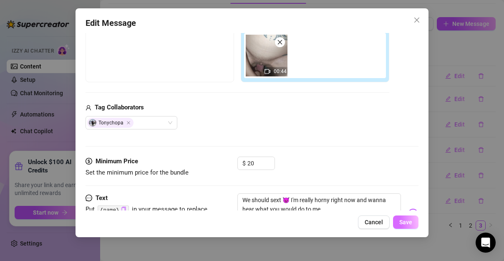
click at [403, 219] on span "Save" at bounding box center [405, 222] width 13 height 7
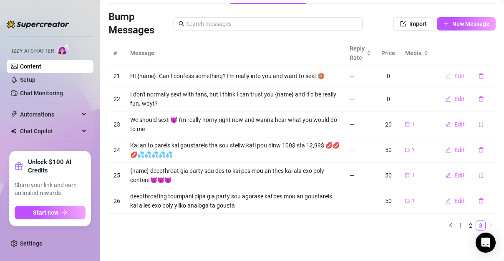
click at [454, 78] on span "Edit" at bounding box center [459, 76] width 10 height 7
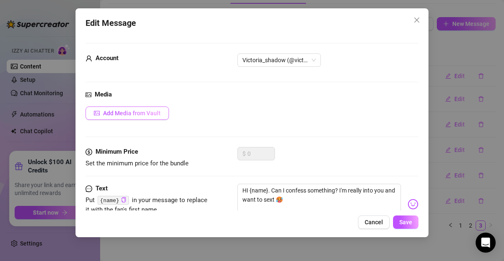
click at [161, 109] on button "Add Media from Vault" at bounding box center [126, 112] width 83 height 13
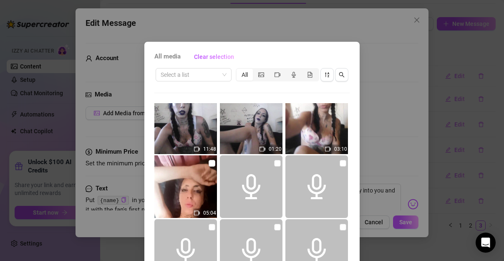
scroll to position [173, 0]
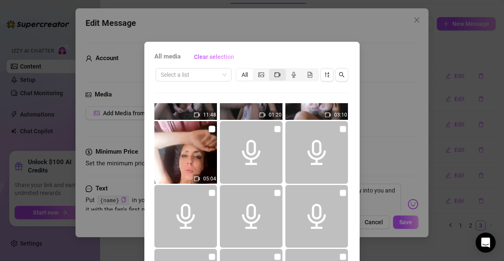
click at [274, 77] on icon "video-camera" at bounding box center [277, 75] width 6 height 6
click at [271, 70] on input "segmented control" at bounding box center [271, 70] width 0 height 0
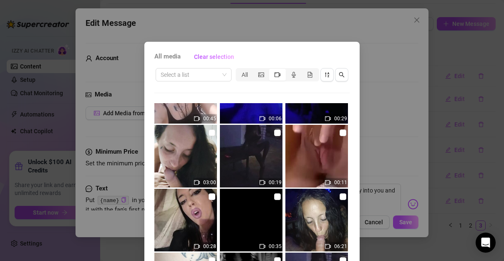
scroll to position [319, 0]
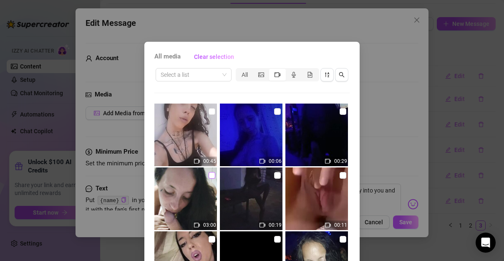
click at [209, 176] on input "checkbox" at bounding box center [212, 175] width 7 height 7
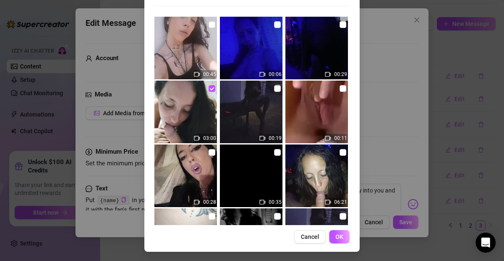
scroll to position [87, 0]
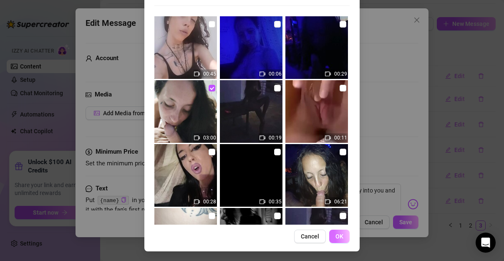
click at [337, 238] on span "OK" at bounding box center [339, 236] width 8 height 7
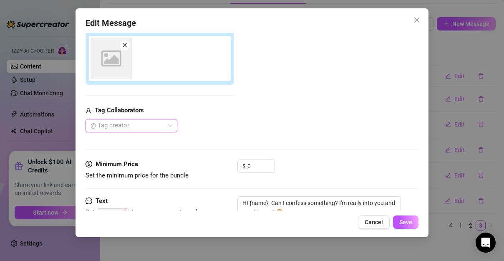
scroll to position [110, 0]
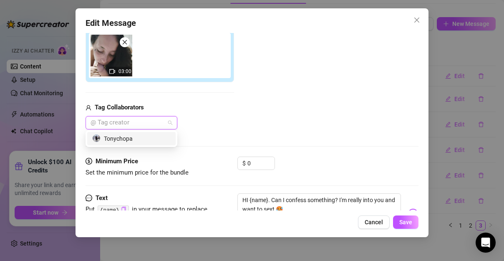
click at [166, 117] on div at bounding box center [127, 123] width 80 height 12
click at [149, 134] on div "Tonychopa" at bounding box center [131, 138] width 78 height 9
click at [264, 157] on input "0" at bounding box center [260, 163] width 27 height 13
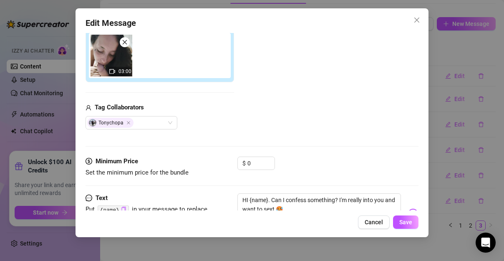
drag, startPoint x: 256, startPoint y: 155, endPoint x: 206, endPoint y: 148, distance: 50.4
click at [206, 148] on div "Media Add Media from Vault Attached Media 03:00 Tag Collaborators Tonychopa" at bounding box center [251, 68] width 333 height 176
drag, startPoint x: 261, startPoint y: 157, endPoint x: 221, endPoint y: 158, distance: 40.9
click at [221, 158] on div "Minimum Price Set the minimum price for the bundle $ 0" at bounding box center [251, 166] width 333 height 21
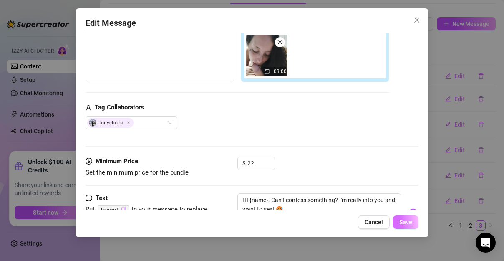
click at [405, 217] on button "Save" at bounding box center [405, 221] width 25 height 13
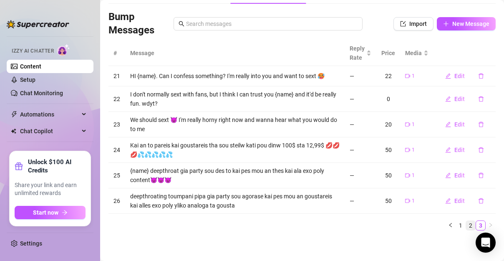
click at [466, 224] on link "2" at bounding box center [470, 225] width 9 height 9
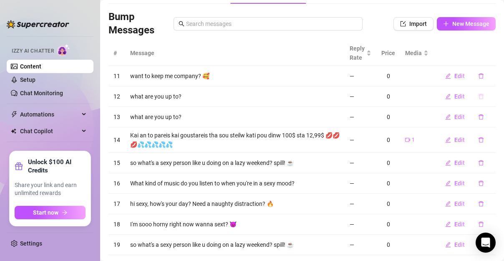
click at [471, 95] on button "button" at bounding box center [480, 96] width 19 height 13
click at [485, 75] on button "Yes" at bounding box center [490, 74] width 16 height 10
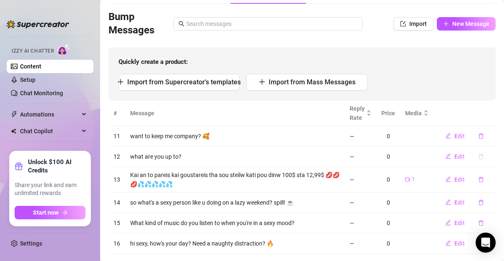
click at [478, 155] on icon "delete" at bounding box center [481, 156] width 6 height 6
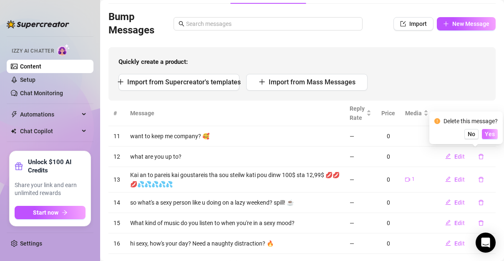
click at [489, 137] on span "Yes" at bounding box center [490, 134] width 10 height 7
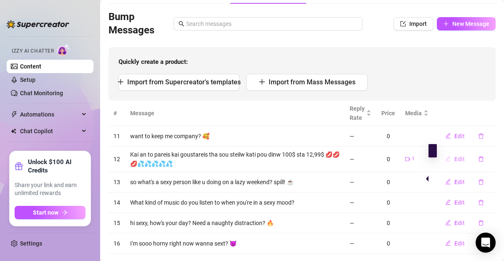
click at [445, 159] on icon "edit" at bounding box center [448, 159] width 6 height 6
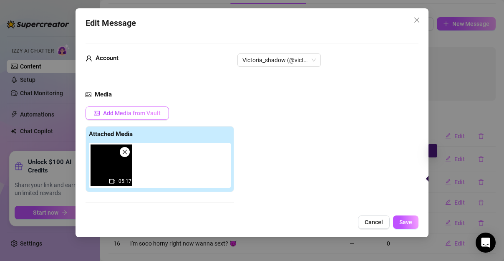
click at [141, 113] on span "Add Media from Vault" at bounding box center [132, 113] width 58 height 7
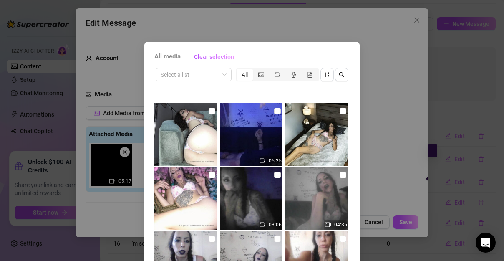
click at [316, 18] on div "All media Clear selection Select a list All 05:25 03:06 04:35 11:48 01:20 03:10…" at bounding box center [252, 130] width 504 height 261
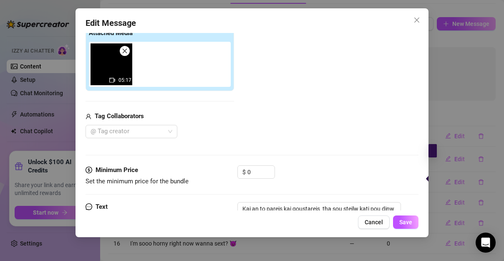
scroll to position [139, 0]
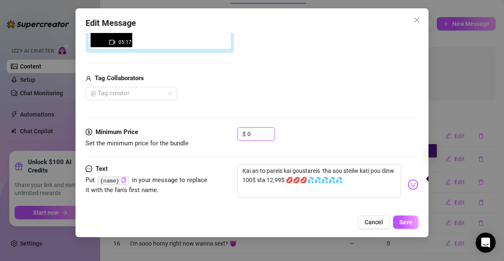
drag, startPoint x: 252, startPoint y: 135, endPoint x: 166, endPoint y: 126, distance: 86.8
click at [166, 127] on div "Minimum Price Set the minimum price for the bundle $ 0" at bounding box center [251, 137] width 333 height 21
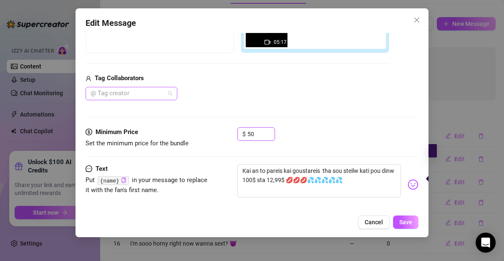
click at [141, 91] on div at bounding box center [127, 94] width 80 height 12
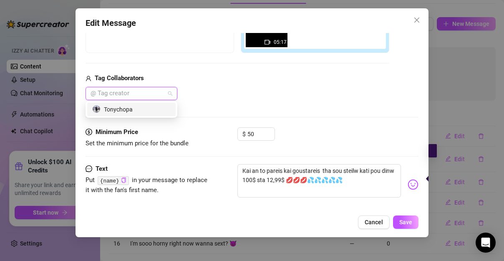
click at [128, 114] on div "Tonychopa" at bounding box center [131, 109] width 88 height 13
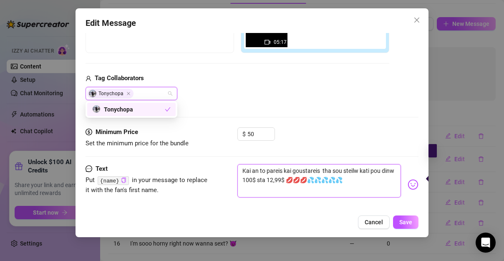
click at [342, 190] on textarea "Kai an to pareis kai goustareis tha sou steilw kati pou dinw 100$ sta 12,99$ 💋💋…" at bounding box center [318, 180] width 163 height 33
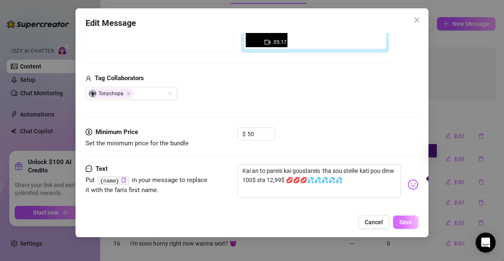
click at [417, 222] on button "Save" at bounding box center [405, 221] width 25 height 13
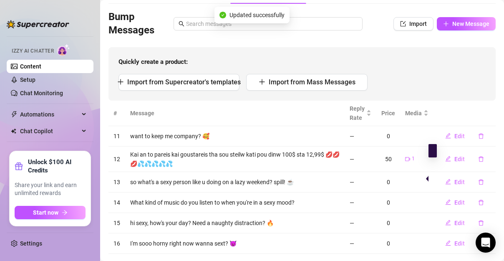
click at [435, 152] on div at bounding box center [432, 150] width 8 height 13
click at [446, 157] on button "Edit" at bounding box center [454, 158] width 33 height 13
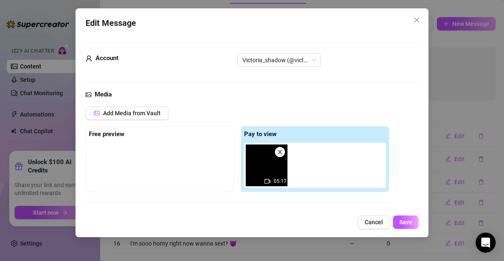
click at [274, 184] on div "05:17" at bounding box center [280, 181] width 13 height 8
click at [429, 23] on div "Edit Message Account Victoria_shadow (@victoria_shadow) Media Add Media from Va…" at bounding box center [252, 130] width 504 height 261
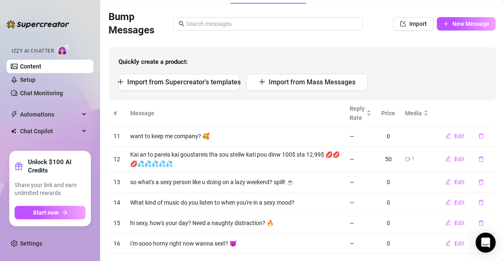
click at [412, 159] on span "1" at bounding box center [413, 159] width 3 height 8
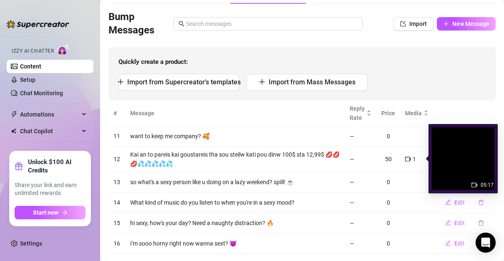
click at [405, 157] on icon "video-camera" at bounding box center [408, 159] width 6 height 6
click at [462, 171] on img at bounding box center [463, 158] width 63 height 63
click at [478, 182] on div "05:17" at bounding box center [482, 185] width 24 height 10
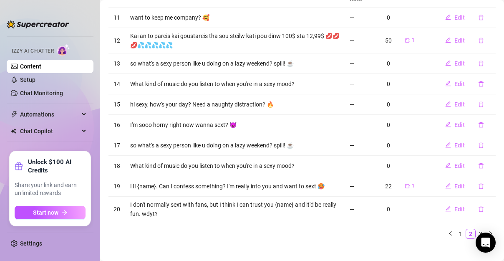
scroll to position [178, 0]
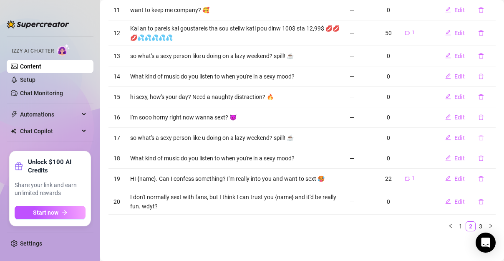
click at [478, 138] on icon "delete" at bounding box center [481, 138] width 6 height 6
click at [489, 118] on span "Yes" at bounding box center [490, 114] width 10 height 7
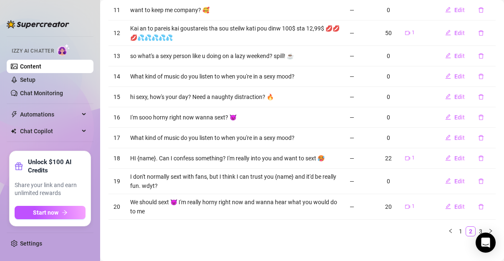
scroll to position [143, 0]
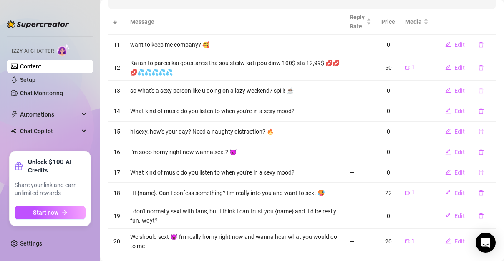
click at [478, 91] on icon "delete" at bounding box center [480, 90] width 5 height 5
click at [487, 70] on span "Yes" at bounding box center [490, 68] width 10 height 7
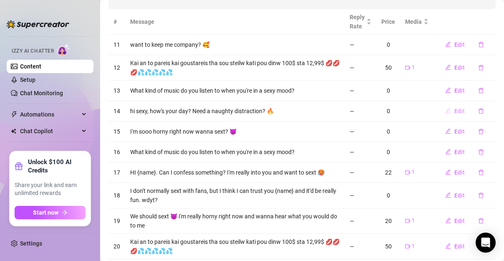
click at [445, 111] on icon "edit" at bounding box center [448, 111] width 6 height 6
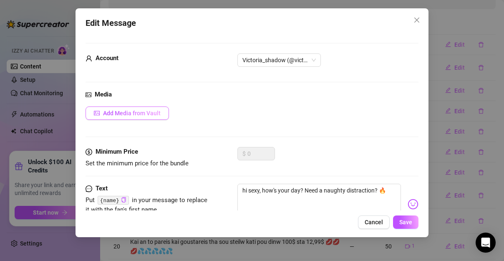
click at [120, 115] on span "Add Media from Vault" at bounding box center [132, 113] width 58 height 7
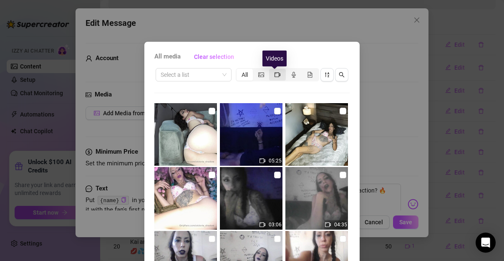
click at [274, 73] on icon "video-camera" at bounding box center [277, 75] width 6 height 6
click at [271, 70] on input "segmented control" at bounding box center [271, 70] width 0 height 0
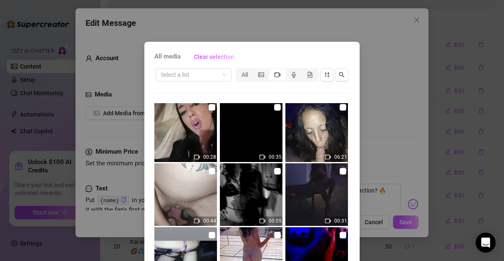
scroll to position [452, 0]
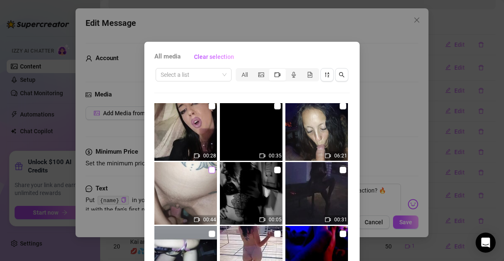
click at [209, 170] on input "checkbox" at bounding box center [212, 169] width 7 height 7
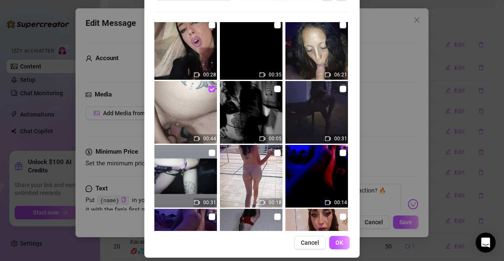
scroll to position [87, 0]
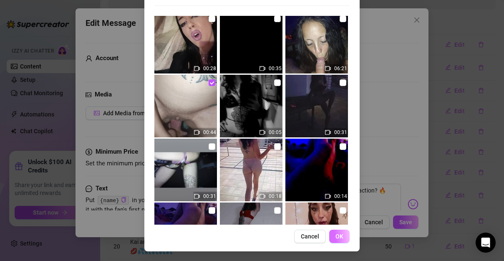
click at [335, 234] on span "OK" at bounding box center [339, 236] width 8 height 7
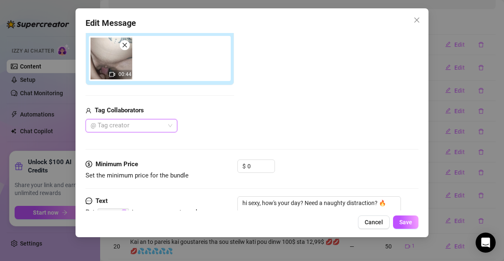
scroll to position [110, 0]
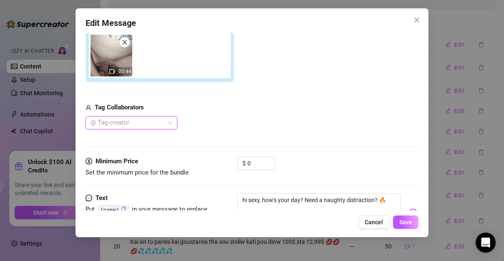
click at [157, 124] on div at bounding box center [127, 123] width 80 height 12
click at [137, 135] on div "Tonychopa" at bounding box center [131, 138] width 78 height 9
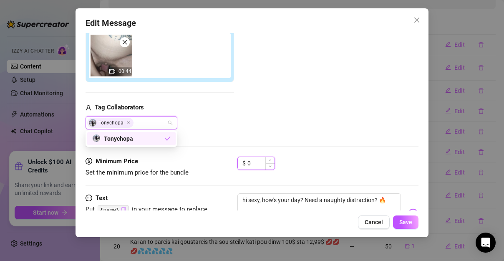
click at [258, 166] on input "0" at bounding box center [260, 163] width 27 height 13
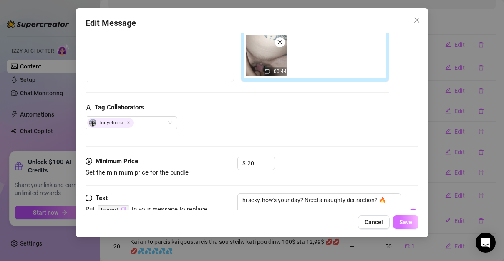
click at [405, 226] on button "Save" at bounding box center [405, 221] width 25 height 13
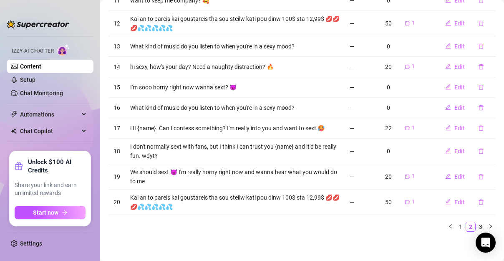
scroll to position [188, 0]
click at [457, 226] on link "1" at bounding box center [460, 225] width 9 height 9
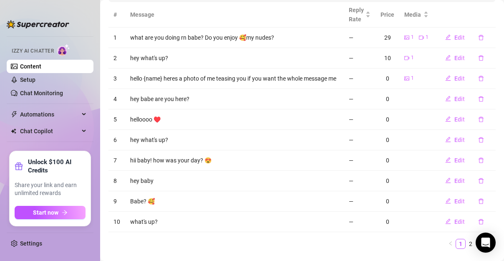
scroll to position [138, 0]
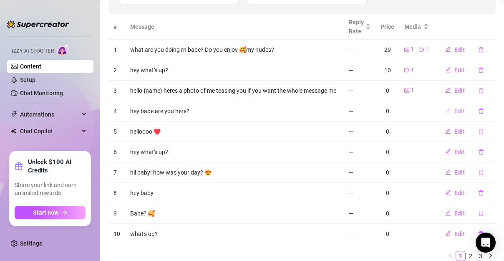
click at [447, 114] on button "Edit" at bounding box center [454, 110] width 33 height 13
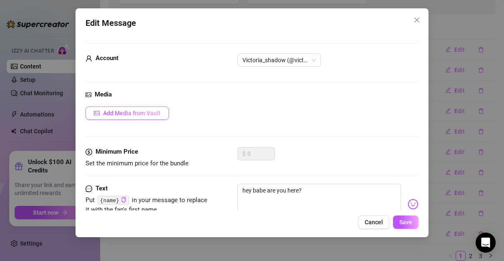
click at [144, 111] on span "Add Media from Vault" at bounding box center [132, 113] width 58 height 7
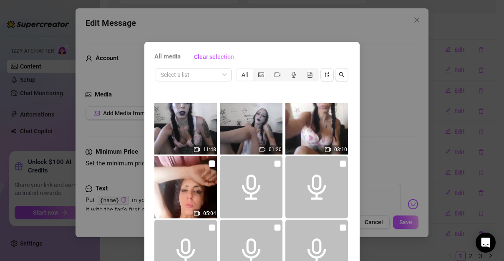
scroll to position [209, 0]
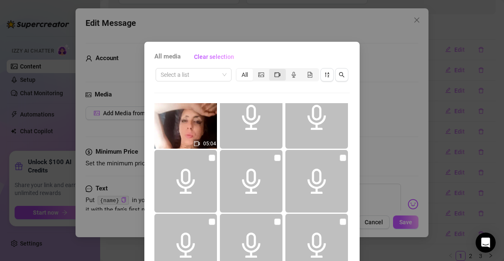
click at [276, 74] on icon "video-camera" at bounding box center [277, 75] width 6 height 6
click at [271, 70] on input "segmented control" at bounding box center [271, 70] width 0 height 0
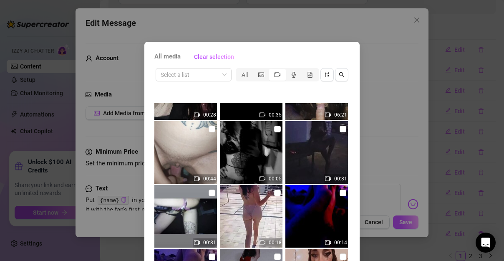
scroll to position [492, 0]
click at [201, 134] on img at bounding box center [185, 152] width 63 height 63
click at [209, 129] on input "checkbox" at bounding box center [212, 129] width 7 height 7
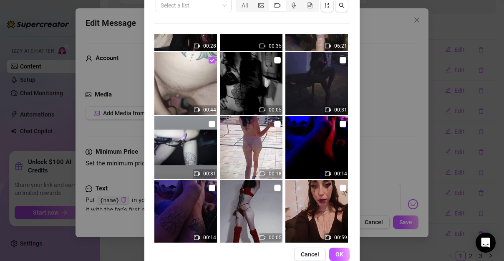
scroll to position [87, 0]
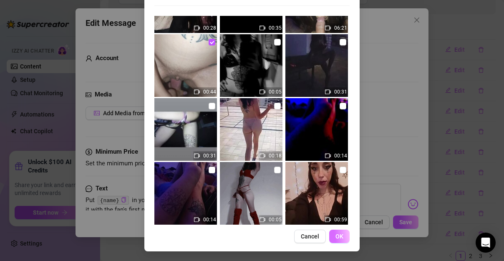
click at [344, 242] on button "OK" at bounding box center [339, 235] width 20 height 13
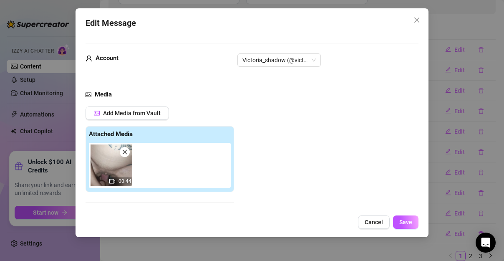
scroll to position [110, 0]
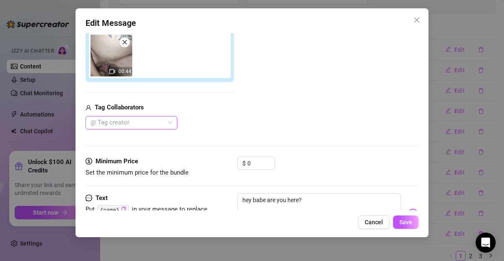
click at [168, 125] on div "@ Tag creator" at bounding box center [131, 122] width 92 height 13
click at [159, 134] on div "Tonychopa" at bounding box center [131, 138] width 78 height 9
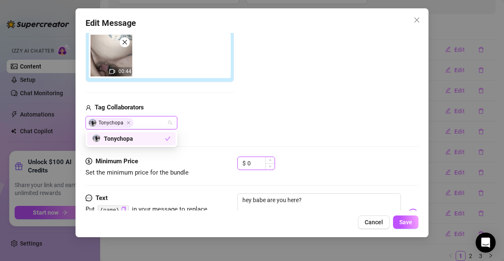
click at [259, 164] on input "0" at bounding box center [260, 163] width 27 height 13
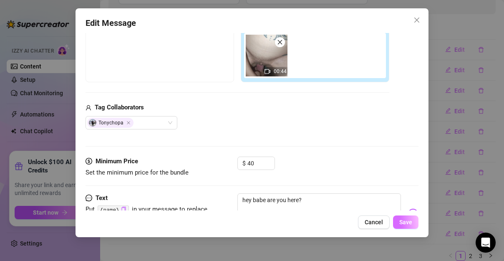
click at [414, 220] on button "Save" at bounding box center [405, 221] width 25 height 13
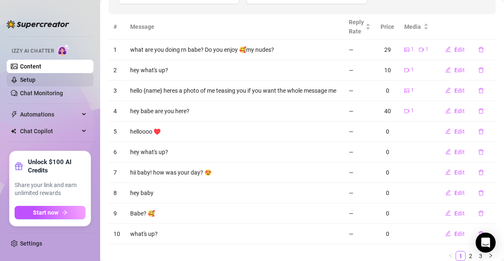
click at [33, 80] on link "Setup" at bounding box center [27, 79] width 15 height 7
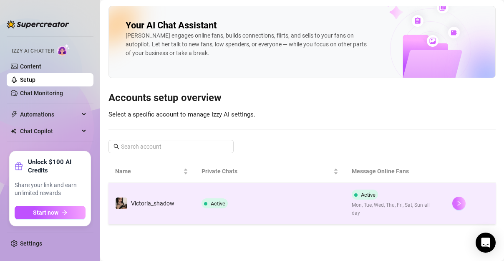
click at [463, 201] on button "button" at bounding box center [458, 202] width 13 height 13
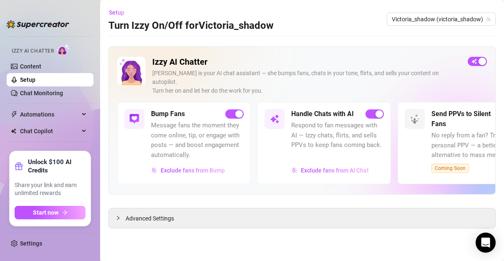
click at [35, 83] on link "Setup" at bounding box center [27, 79] width 15 height 7
